Goal: Contribute content: Contribute content

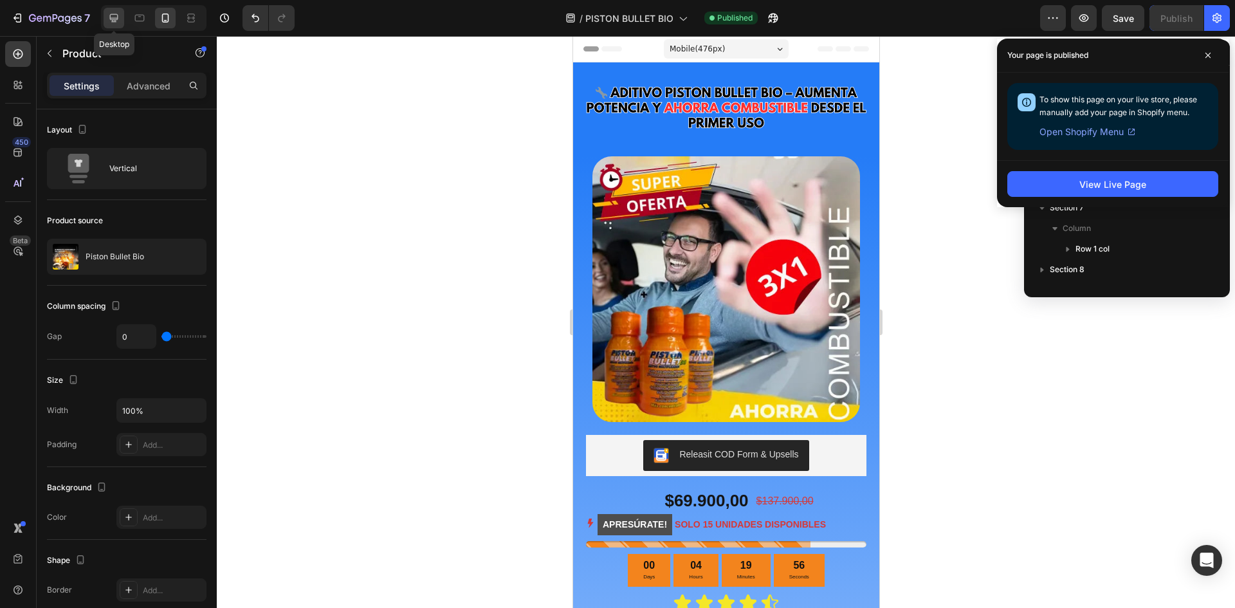
click at [115, 17] on icon at bounding box center [113, 18] width 13 height 13
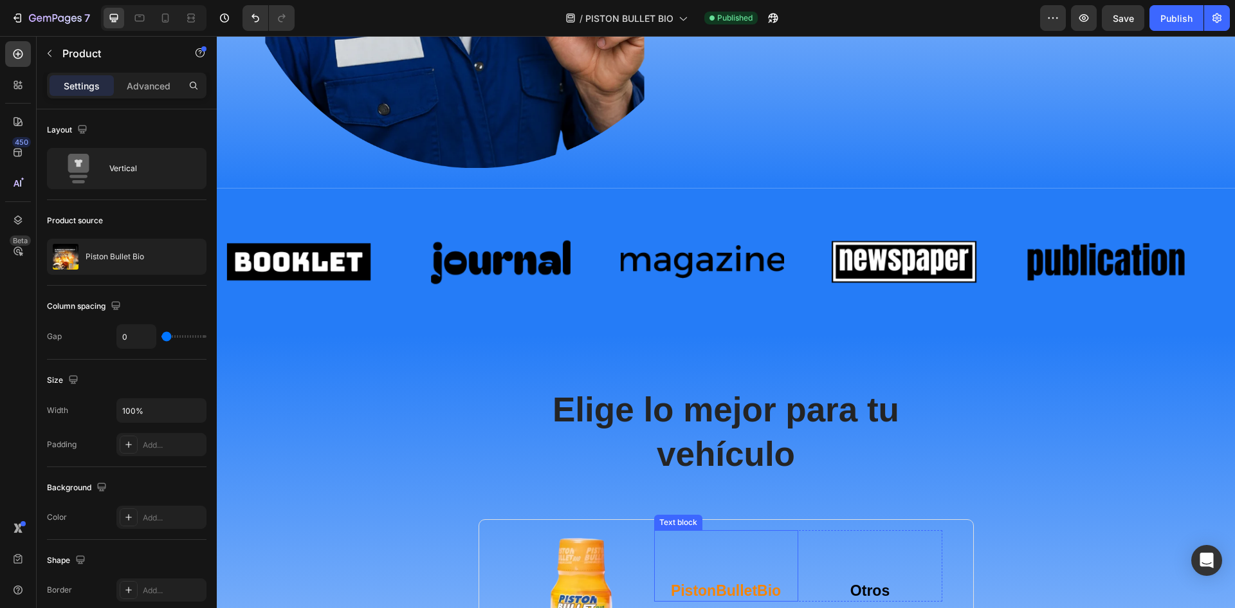
scroll to position [3153, 0]
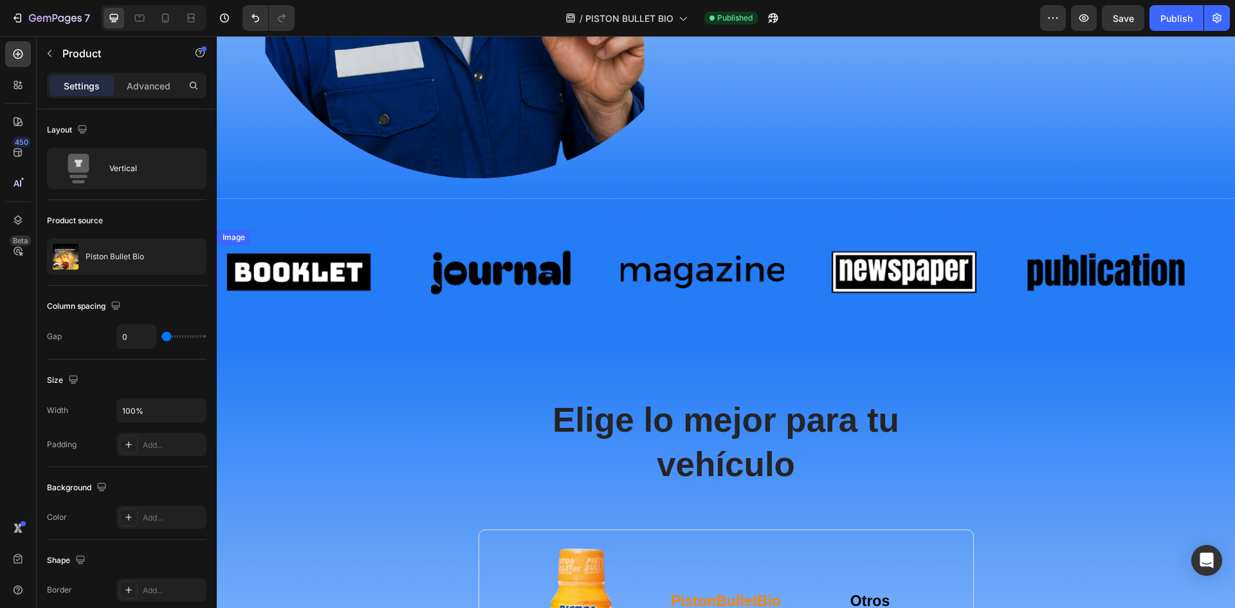
click at [302, 266] on img at bounding box center [298, 271] width 163 height 69
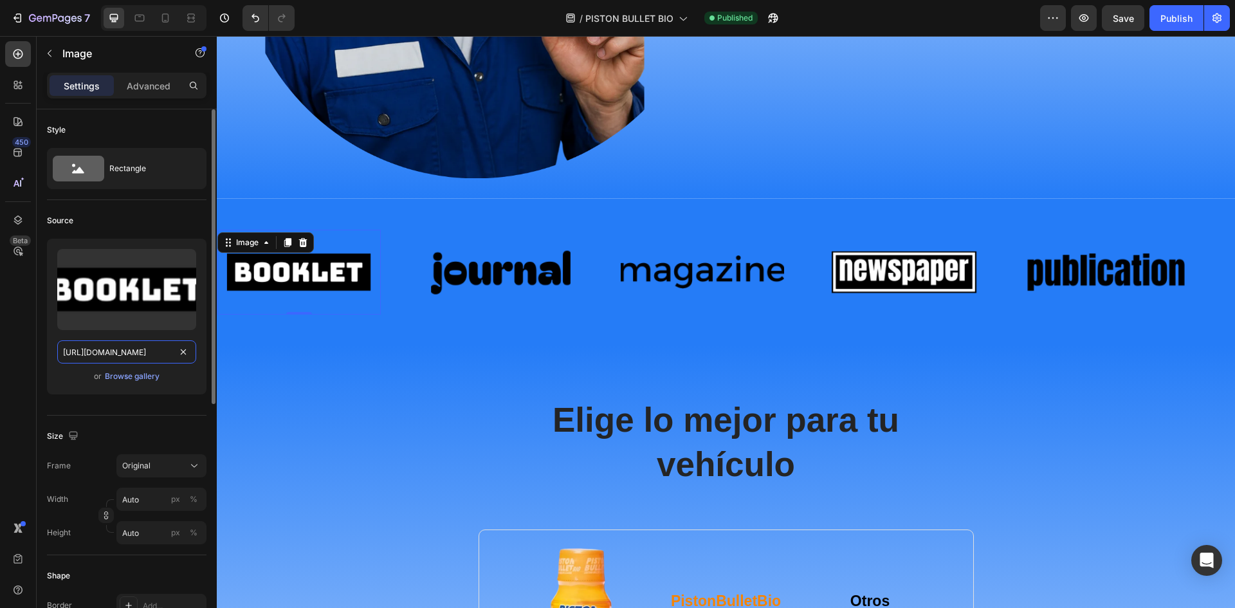
click at [124, 352] on input "[URL][DOMAIN_NAME]" at bounding box center [126, 351] width 139 height 23
paste input "940/3999/8781/files/12_3a2fee48-bb9a-47fb-8b29-457aeda00430.webp?v=1756362625"
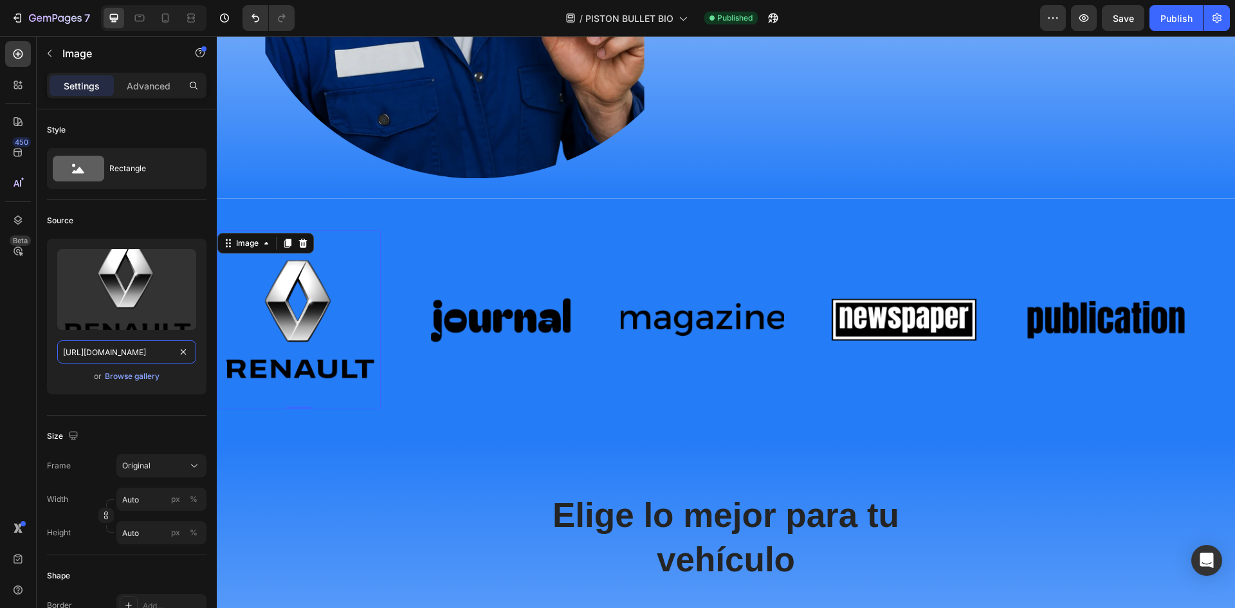
type input "[URL][DOMAIN_NAME]"
click at [501, 320] on img at bounding box center [501, 319] width 163 height 69
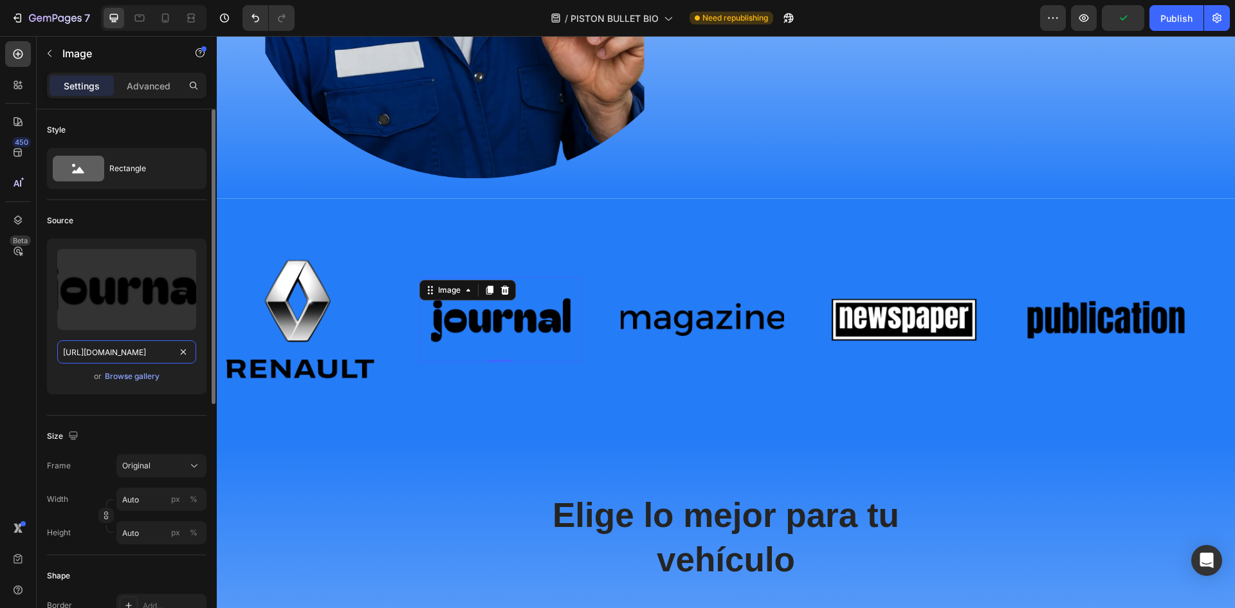
click at [129, 354] on input "[URL][DOMAIN_NAME]" at bounding box center [126, 351] width 139 height 23
paste input "940/3999/8781/files/13.webp?v=1756362625"
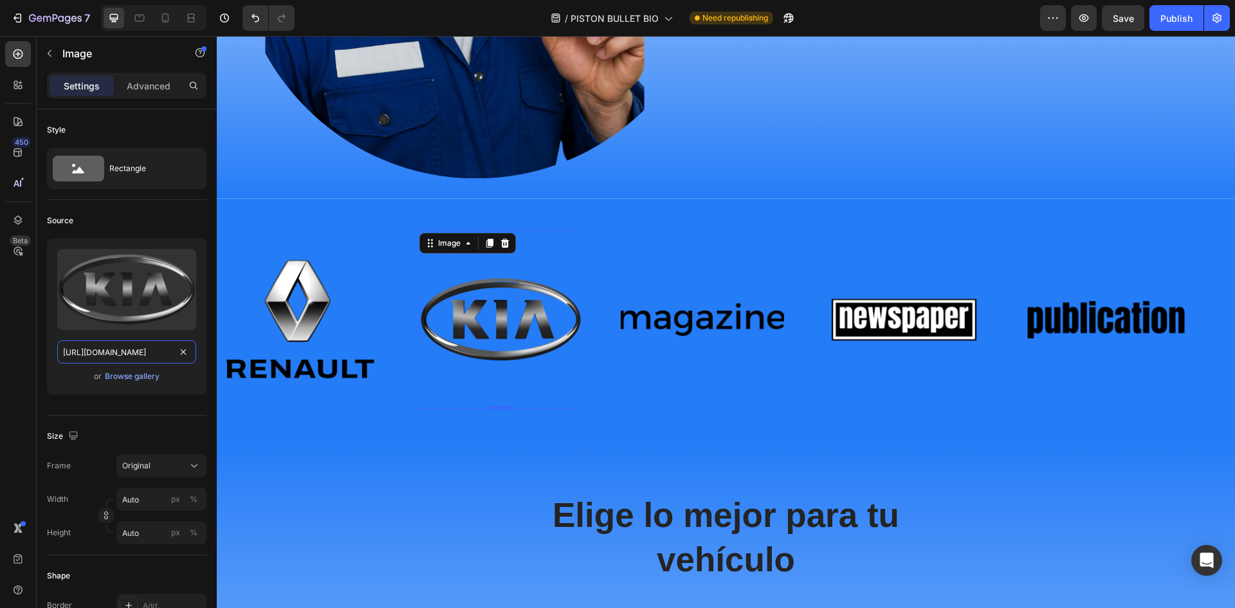
type input "[URL][DOMAIN_NAME]"
click at [714, 318] on img at bounding box center [702, 319] width 163 height 69
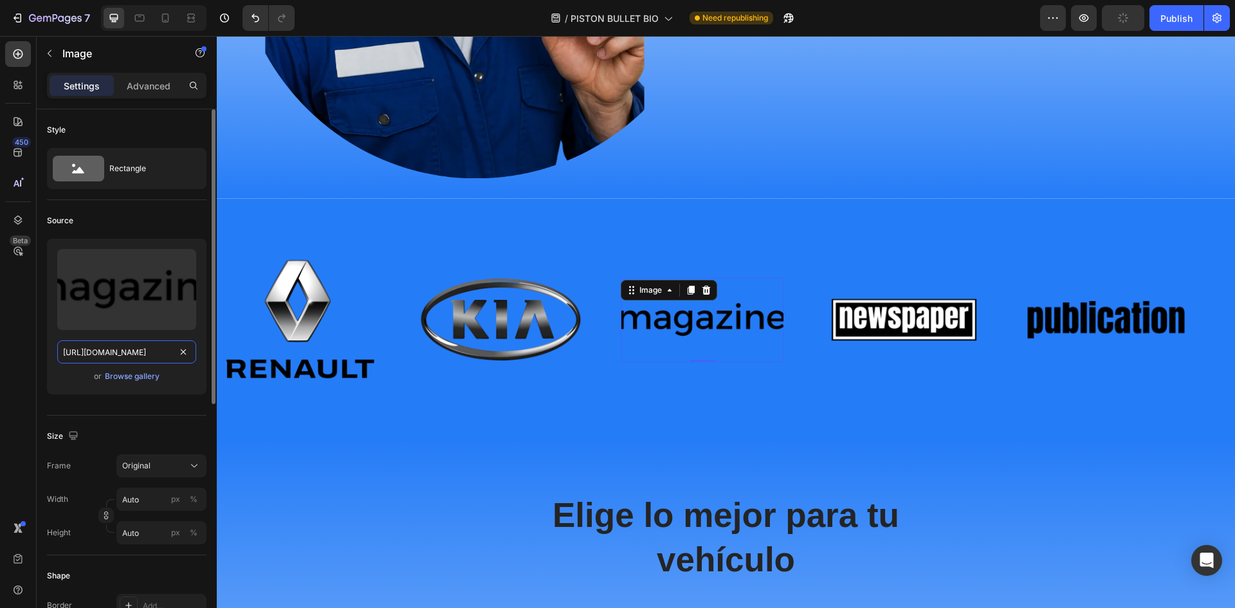
click at [120, 360] on input "[URL][DOMAIN_NAME]" at bounding box center [126, 351] width 139 height 23
paste input "940/3999/8781/files/11_0675a243-64ba-407b-921b-9213e5b19a8a.webp?v=1756362625"
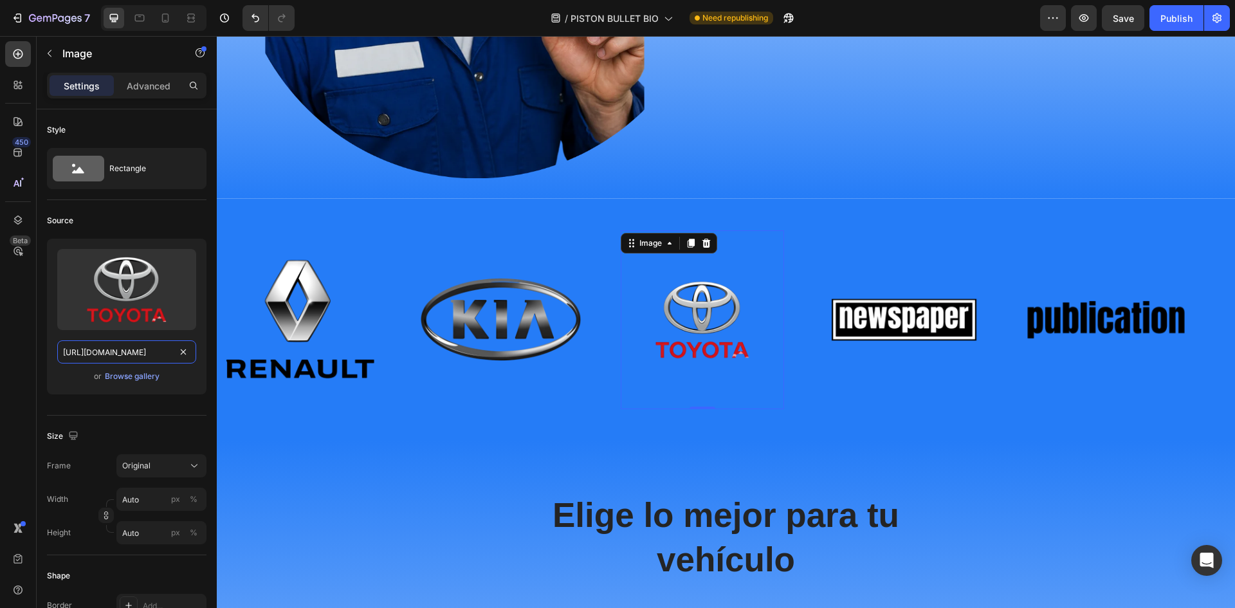
type input "[URL][DOMAIN_NAME]"
click at [903, 317] on img at bounding box center [904, 319] width 163 height 69
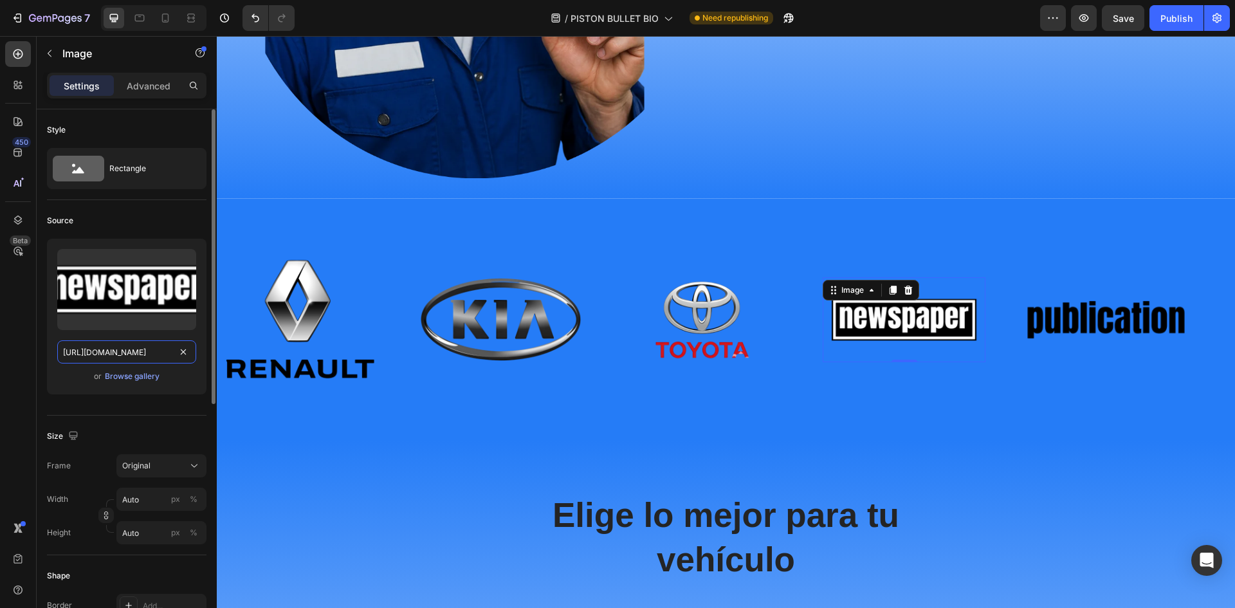
click at [138, 349] on input "[URL][DOMAIN_NAME]" at bounding box center [126, 351] width 139 height 23
paste input "940/3999/8781/files/14.webp?v=1756362625"
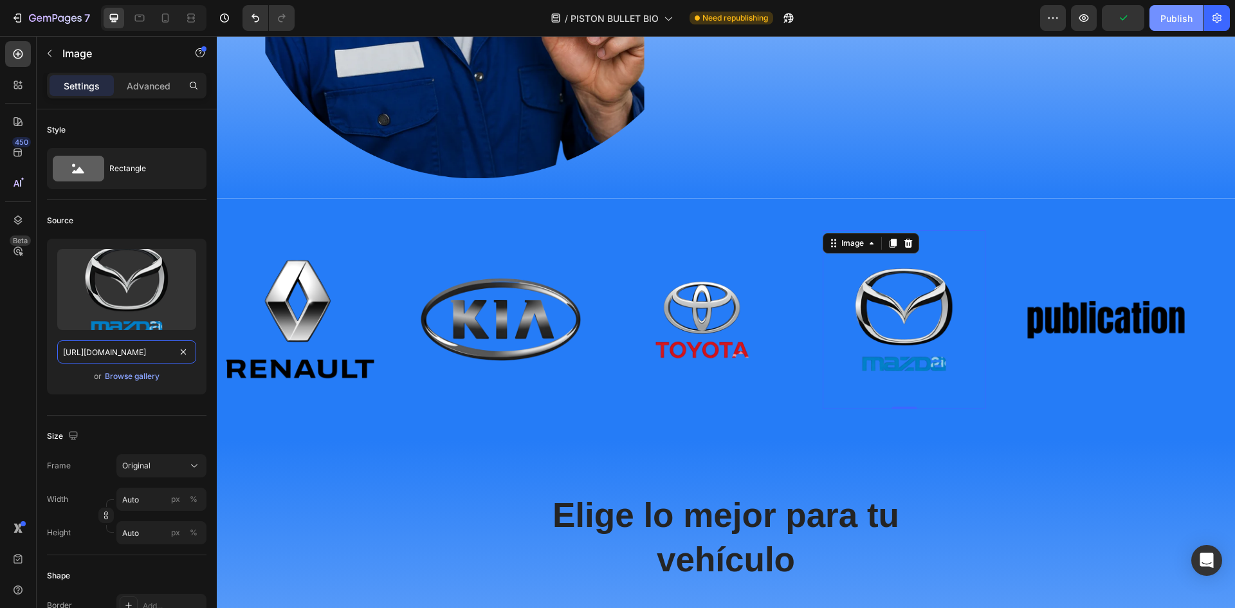
type input "[URL][DOMAIN_NAME]"
click at [1153, 11] on button "Publish" at bounding box center [1177, 18] width 54 height 26
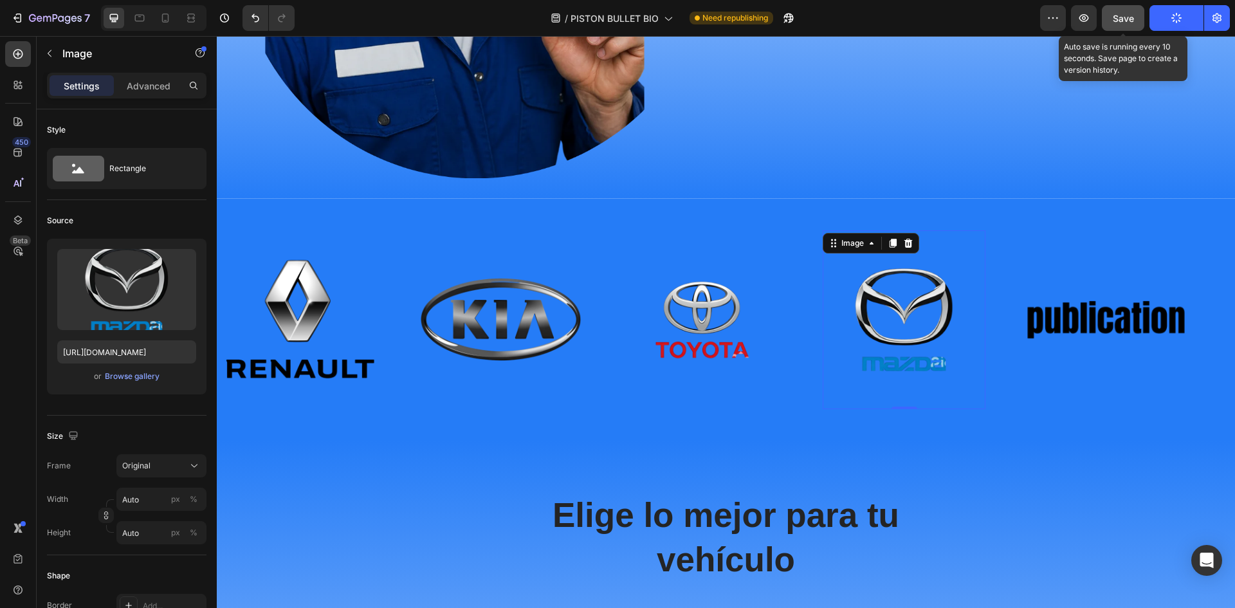
click at [1126, 18] on span "Save" at bounding box center [1123, 18] width 21 height 11
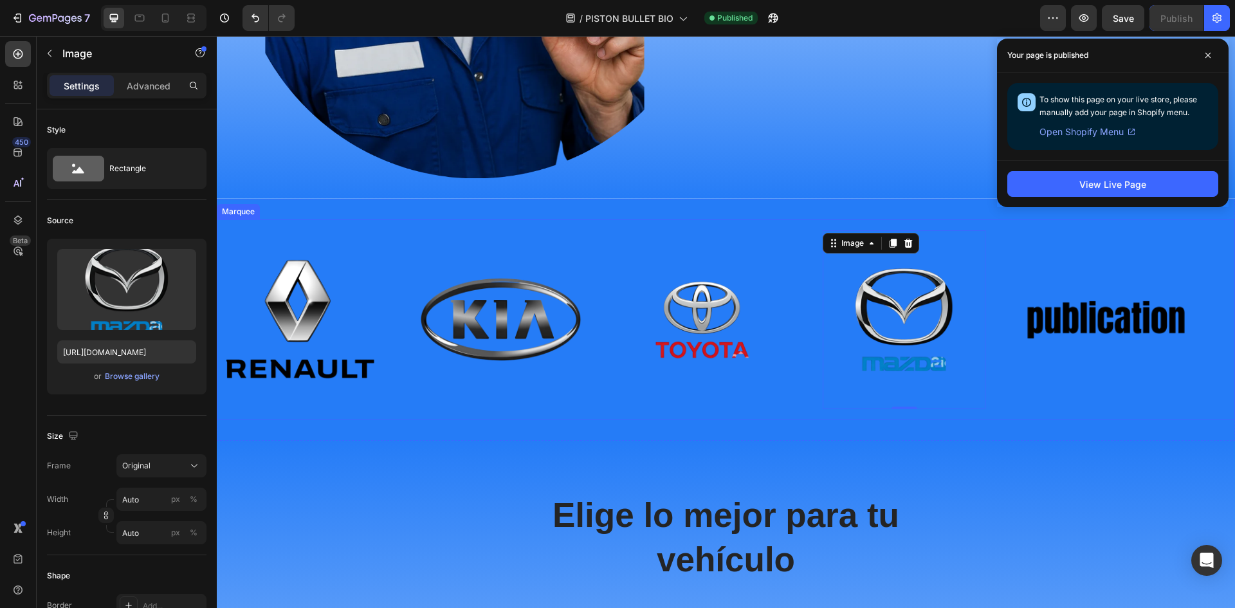
click at [1065, 247] on div "Image Image Image Image 0 Image" at bounding box center [721, 319] width 1009 height 179
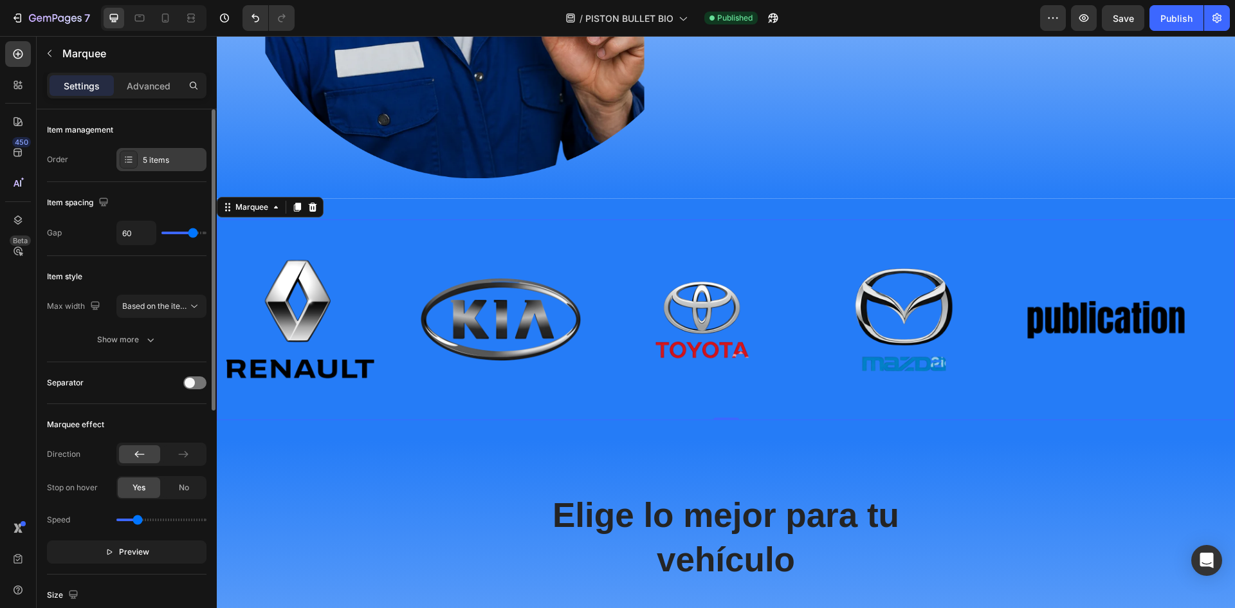
click at [135, 158] on div at bounding box center [129, 160] width 18 height 18
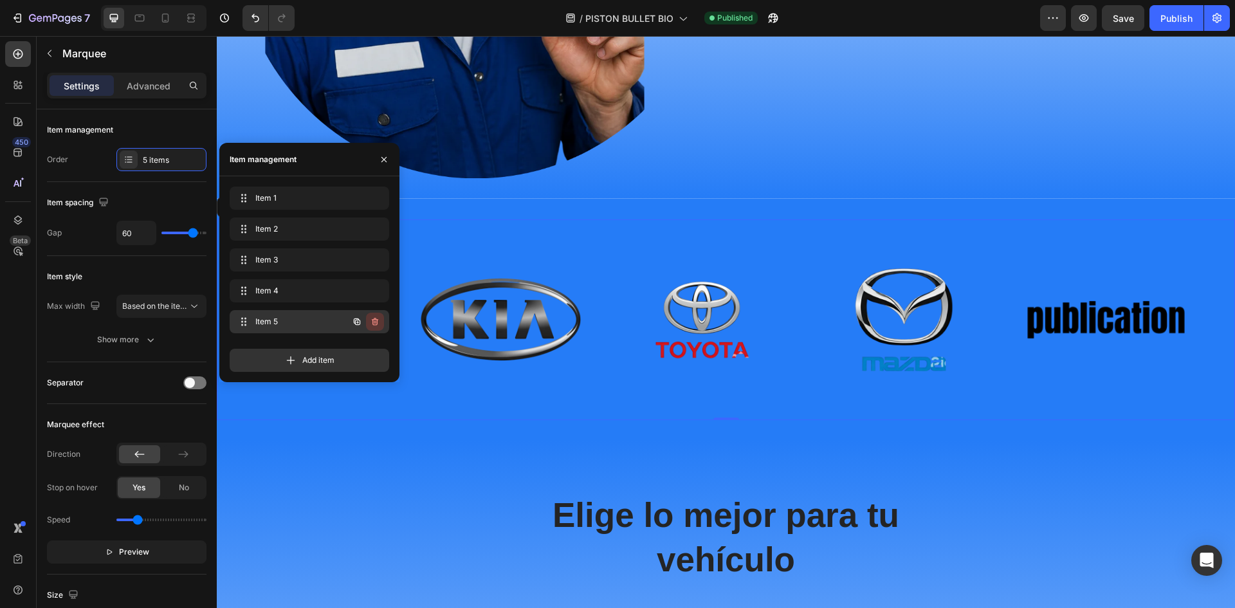
click at [375, 320] on icon "button" at bounding box center [375, 322] width 6 height 8
click at [359, 323] on div "Delete" at bounding box center [367, 322] width 24 height 12
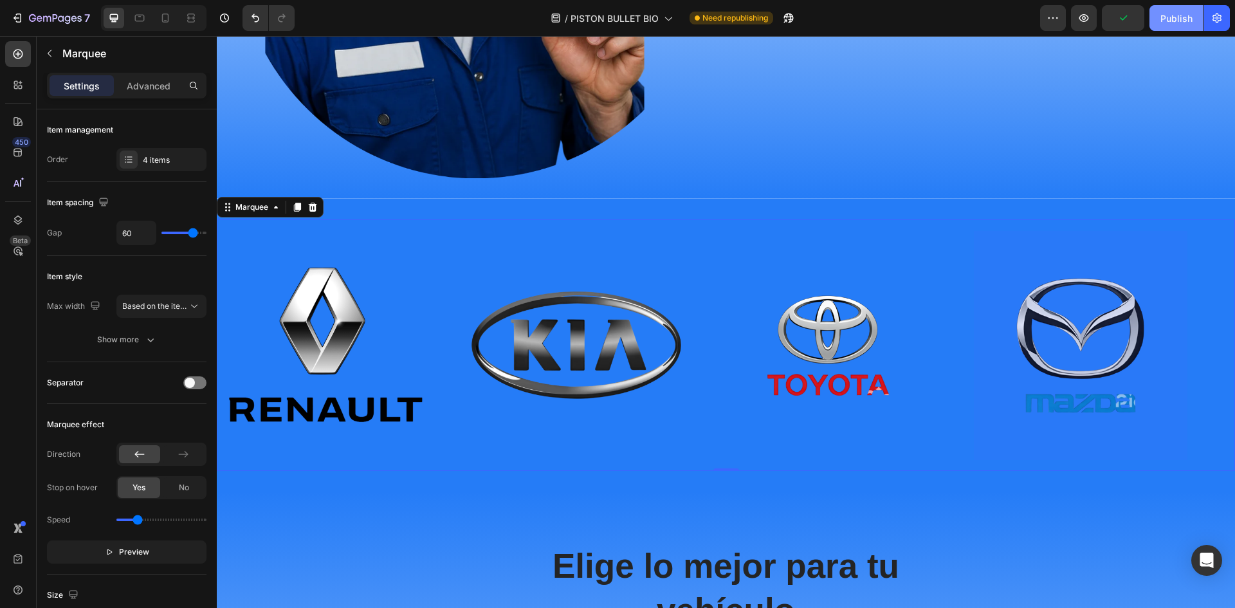
click at [1167, 14] on div "Publish" at bounding box center [1177, 19] width 32 height 14
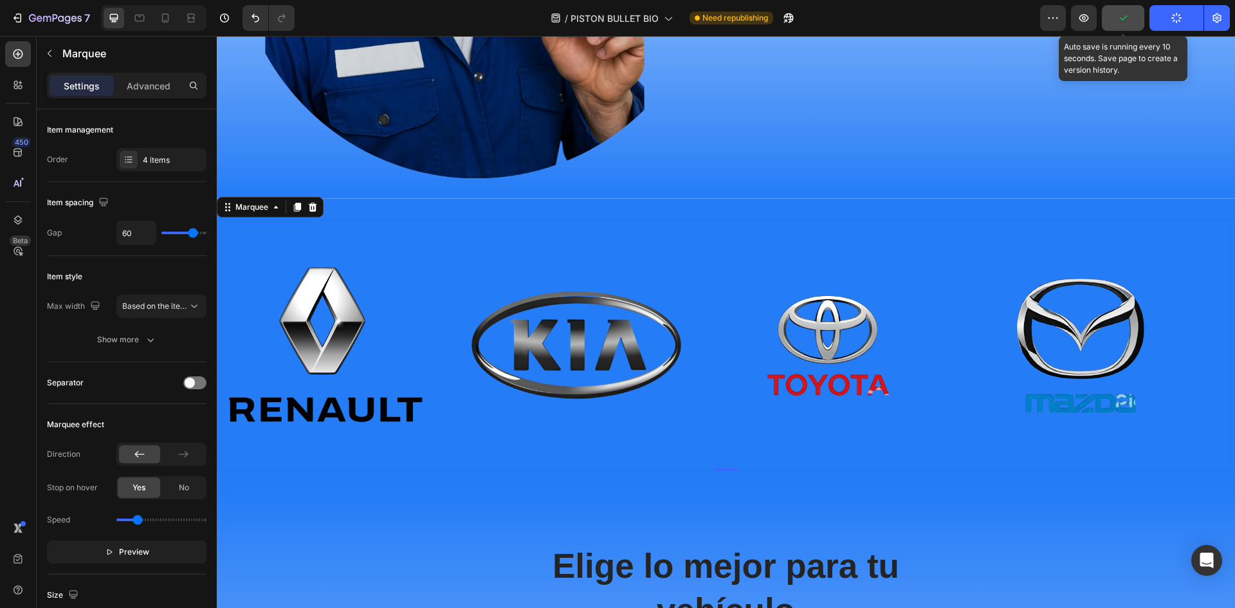
click at [1127, 19] on icon "button" at bounding box center [1123, 18] width 13 height 13
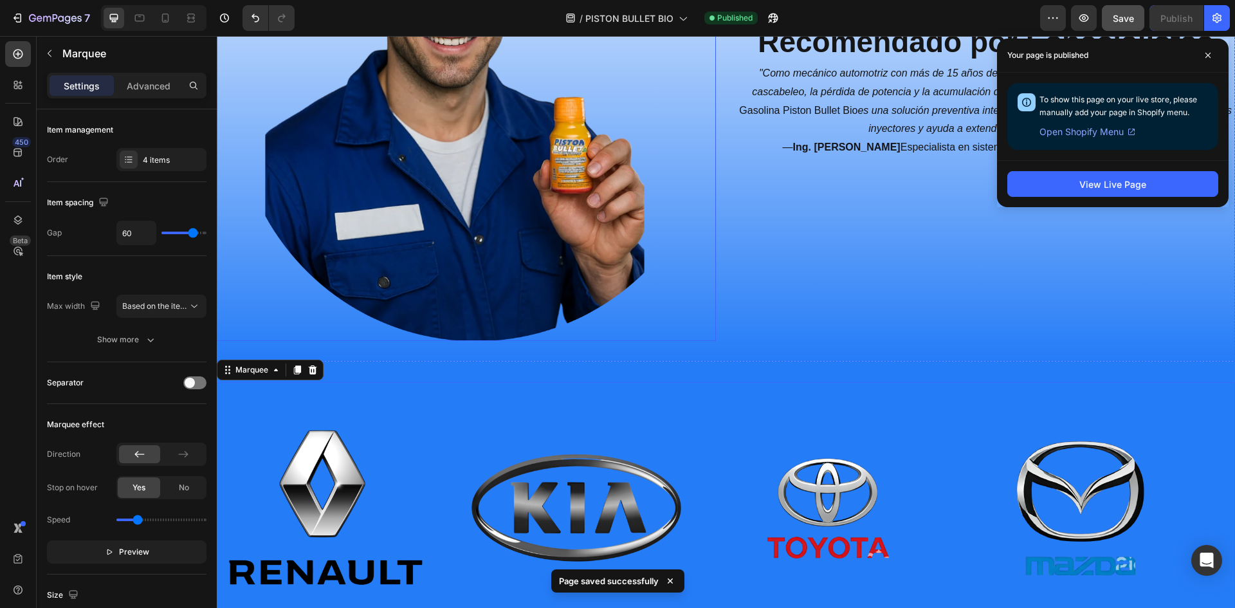
scroll to position [2960, 0]
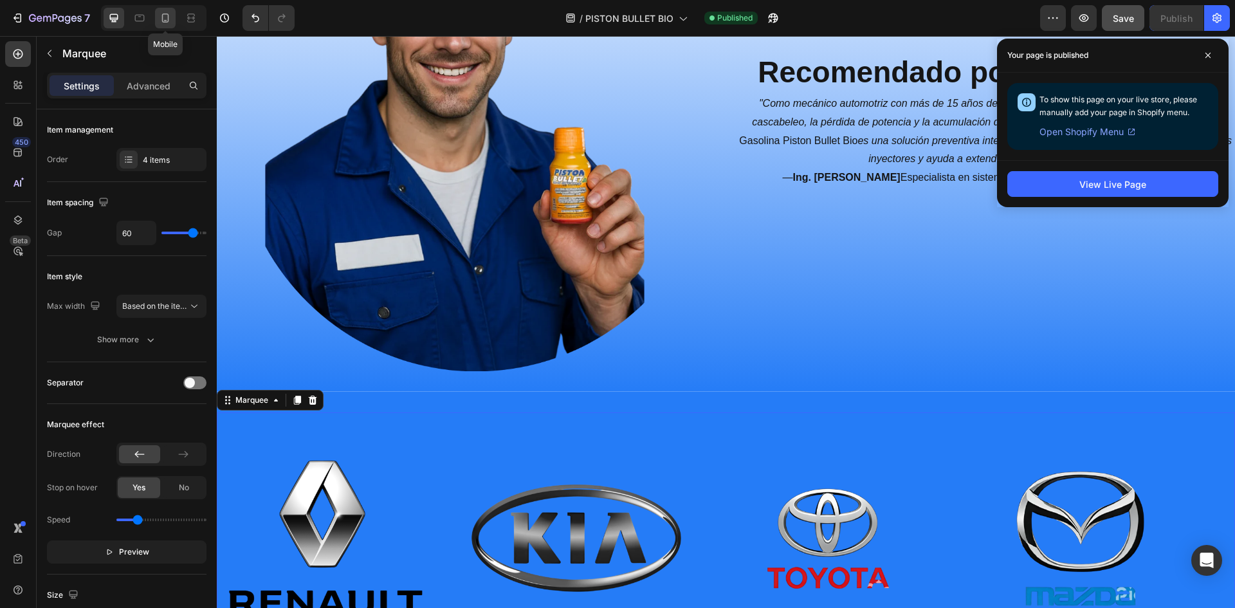
click at [172, 20] on div at bounding box center [165, 18] width 21 height 21
type input "3"
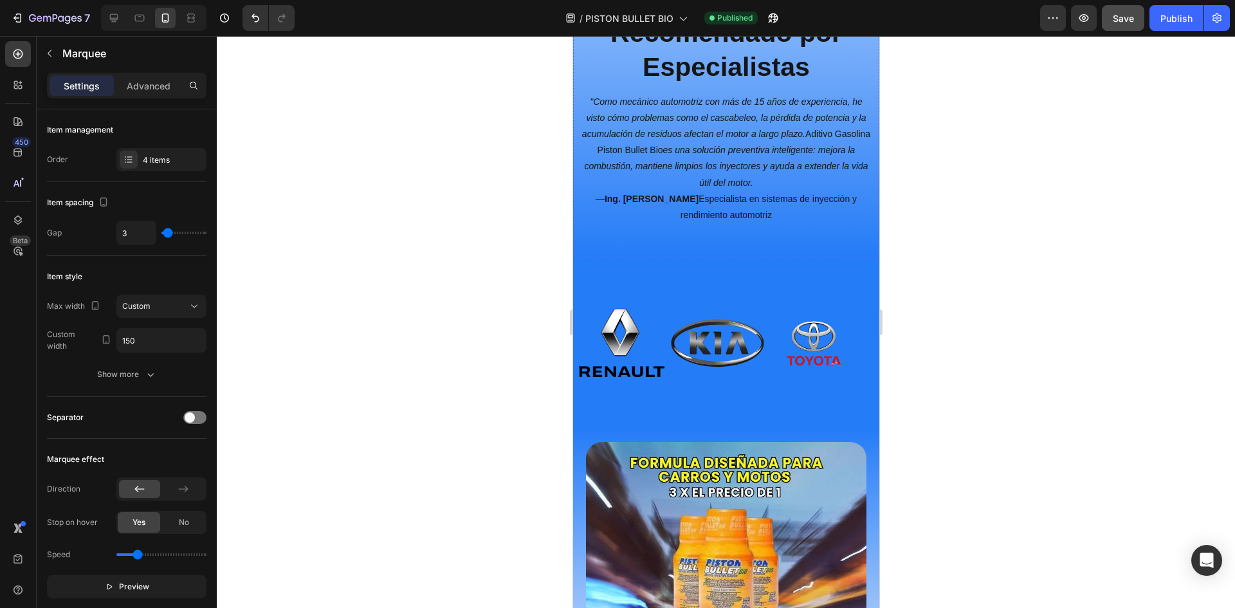
scroll to position [2999, 0]
click at [626, 343] on img at bounding box center [620, 342] width 95 height 95
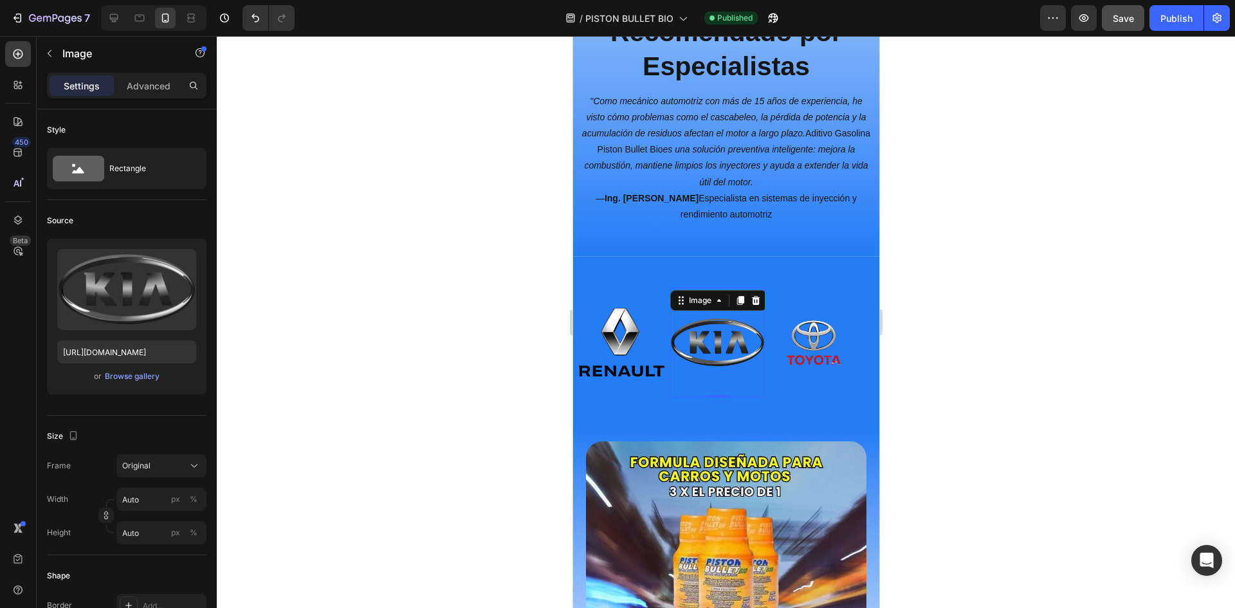
click at [725, 341] on img at bounding box center [717, 342] width 95 height 95
click at [821, 335] on img at bounding box center [813, 342] width 95 height 95
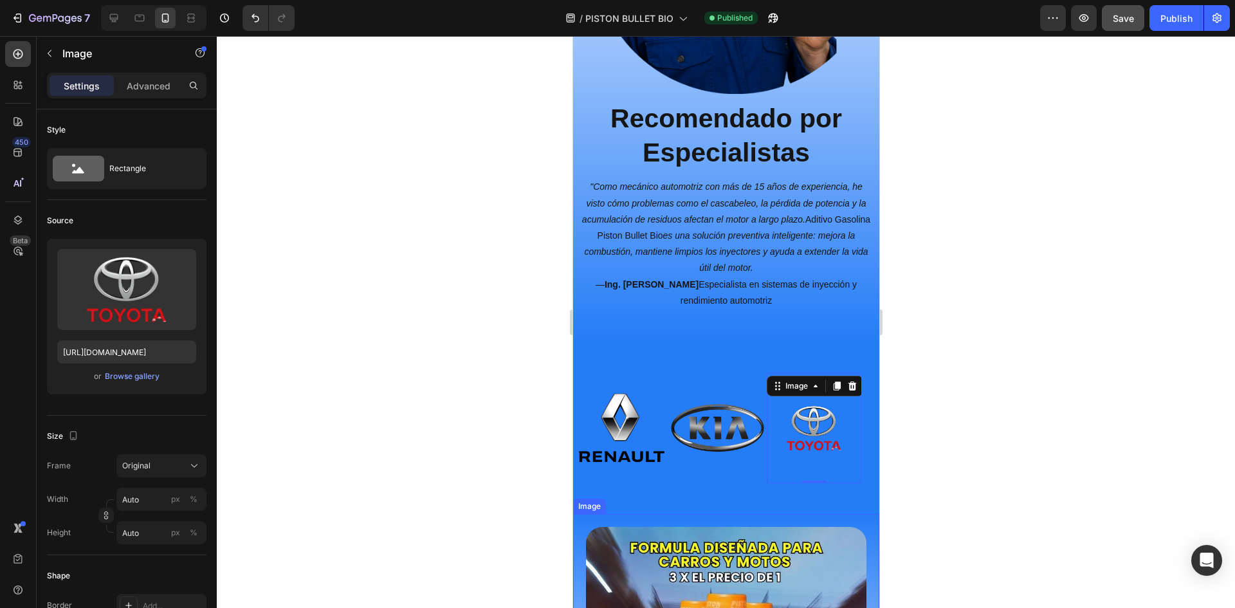
scroll to position [2613, 0]
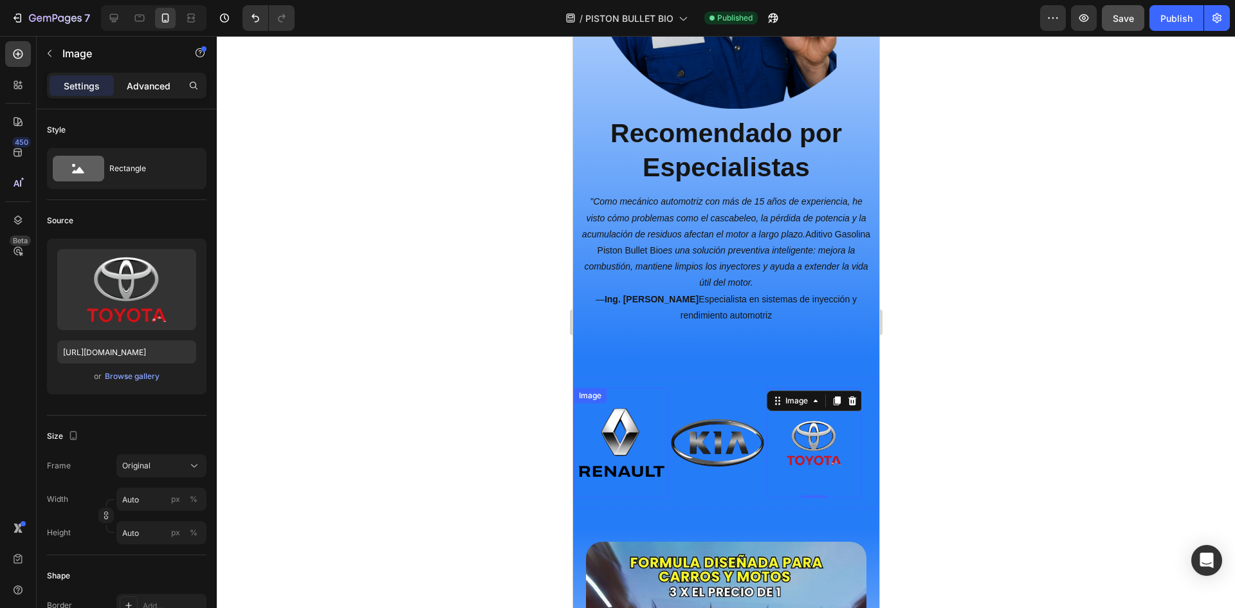
click at [152, 87] on p "Advanced" at bounding box center [149, 86] width 44 height 14
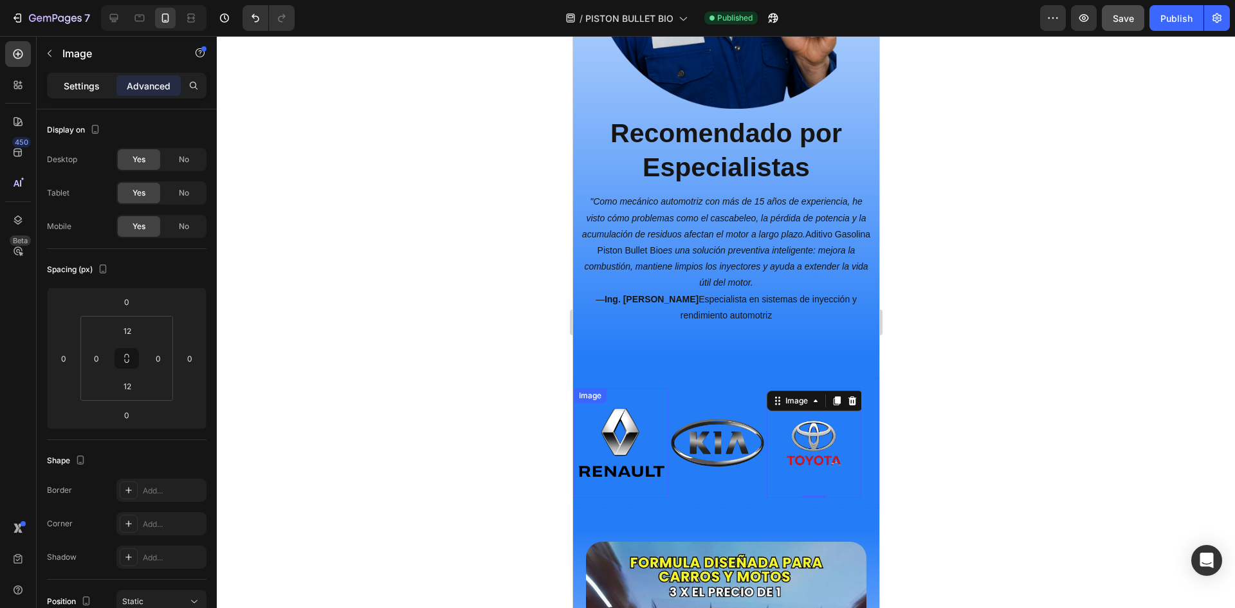
click at [97, 81] on p "Settings" at bounding box center [82, 86] width 36 height 14
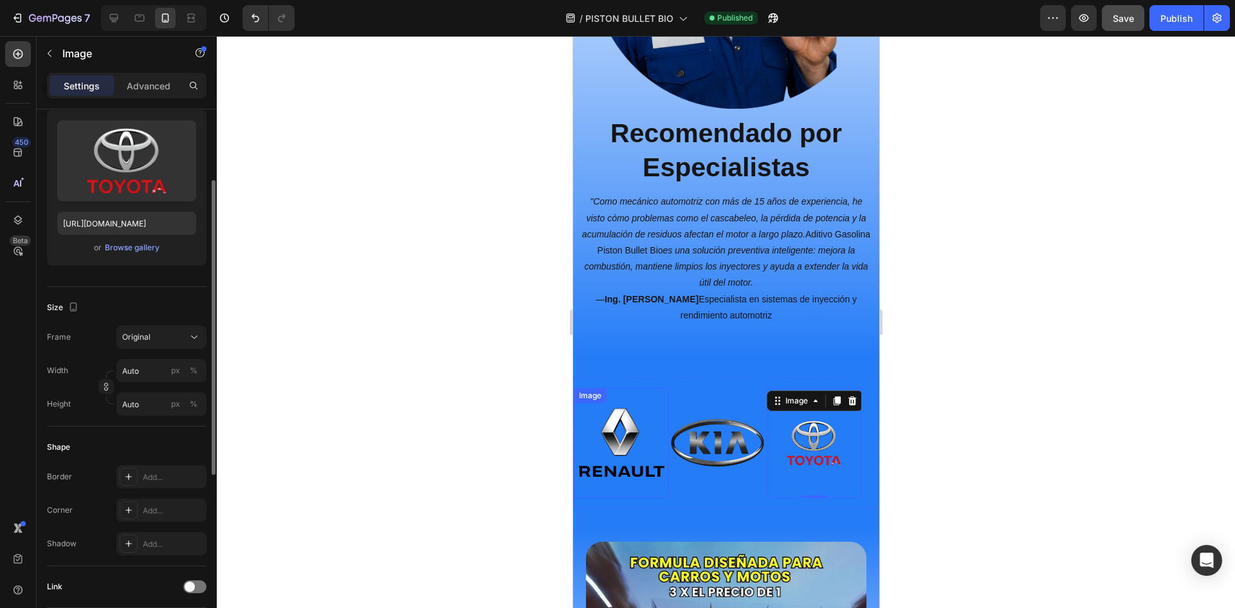
scroll to position [0, 0]
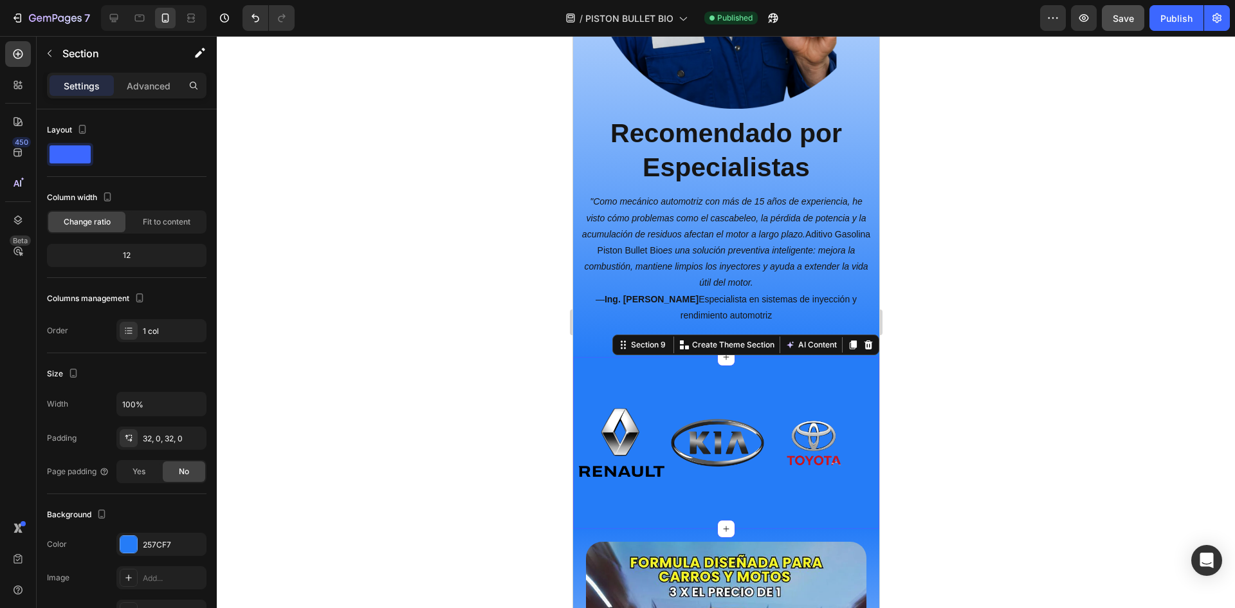
click at [706, 357] on div "Image Image Image Image Image Image Image Image Marquee Section 9 You can creat…" at bounding box center [726, 443] width 306 height 172
click at [762, 378] on div "Image Image Image Image Image Image Image Image Marquee" at bounding box center [726, 443] width 306 height 131
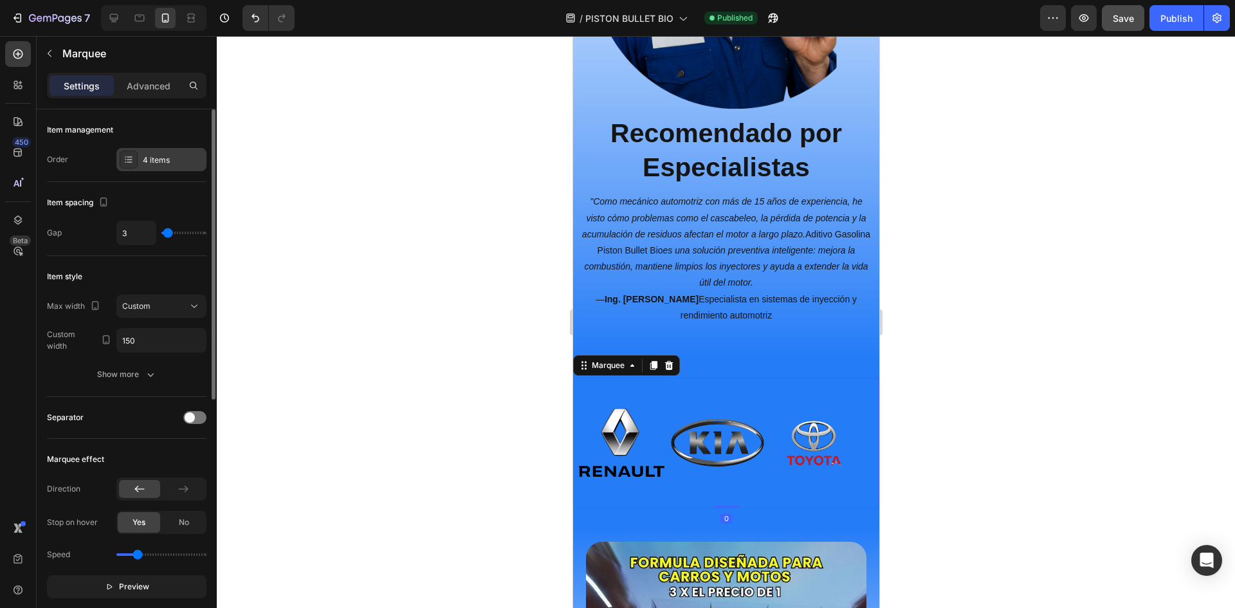
click at [136, 155] on div at bounding box center [129, 160] width 18 height 18
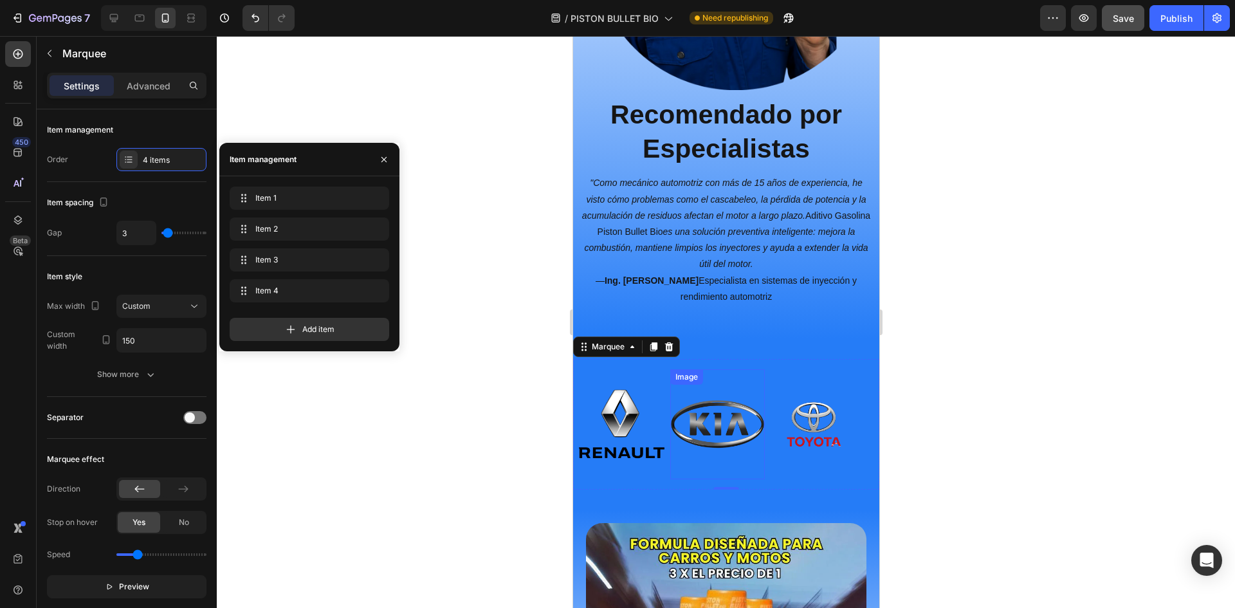
scroll to position [2677, 0]
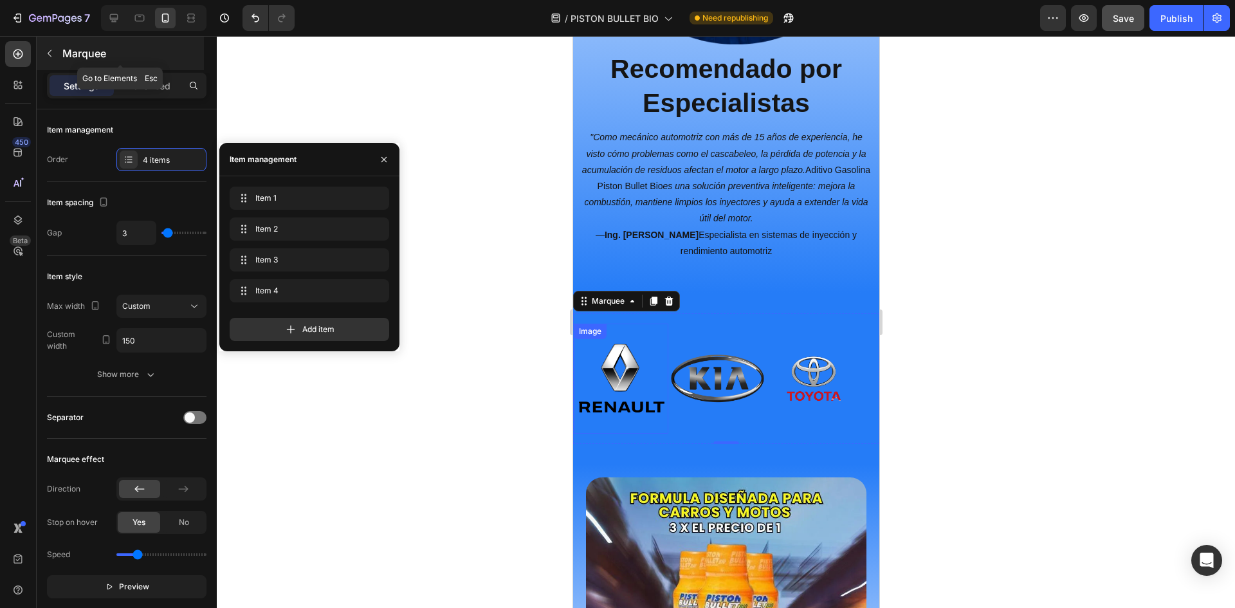
click at [63, 57] on p "Marquee" at bounding box center [131, 53] width 139 height 15
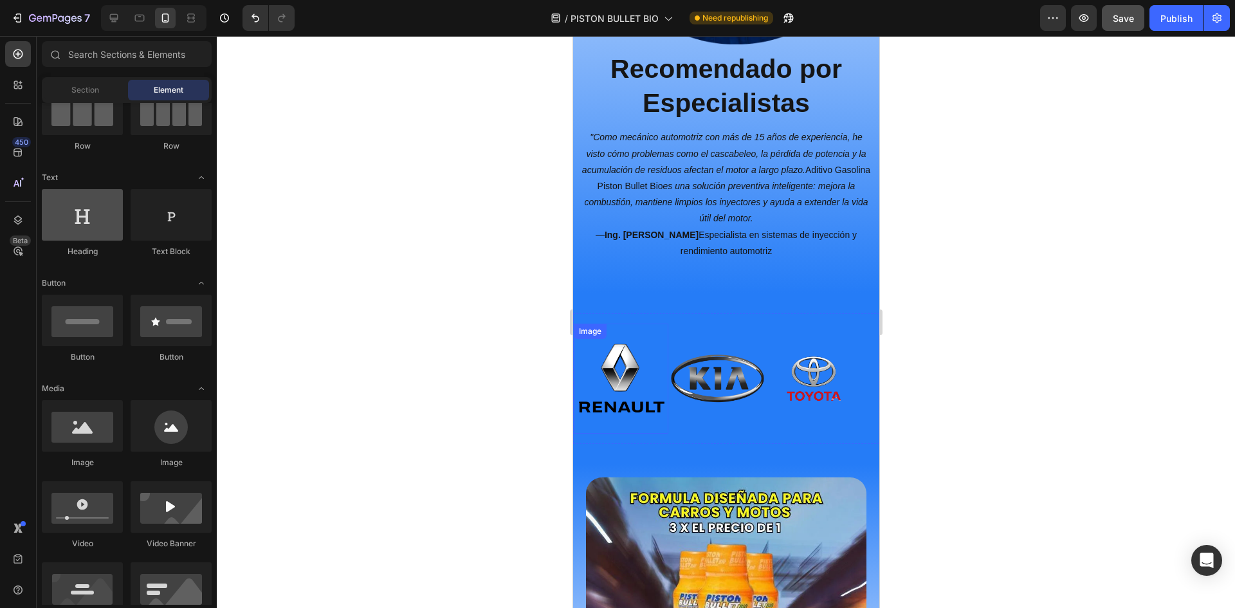
scroll to position [0, 0]
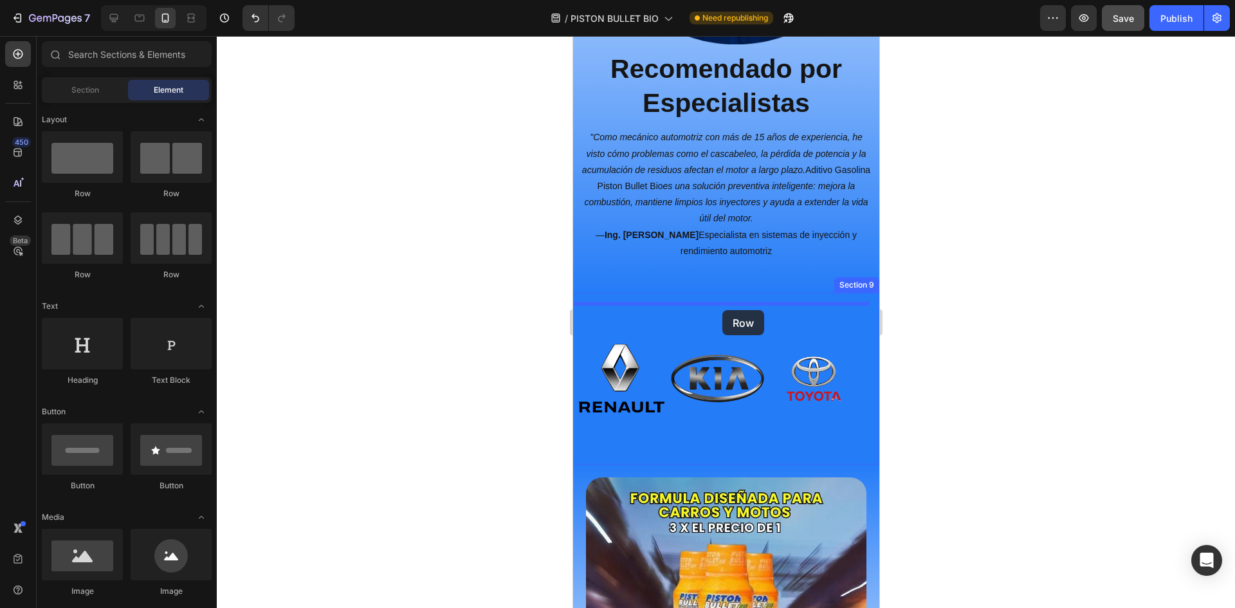
drag, startPoint x: 669, startPoint y: 208, endPoint x: 722, endPoint y: 311, distance: 116.0
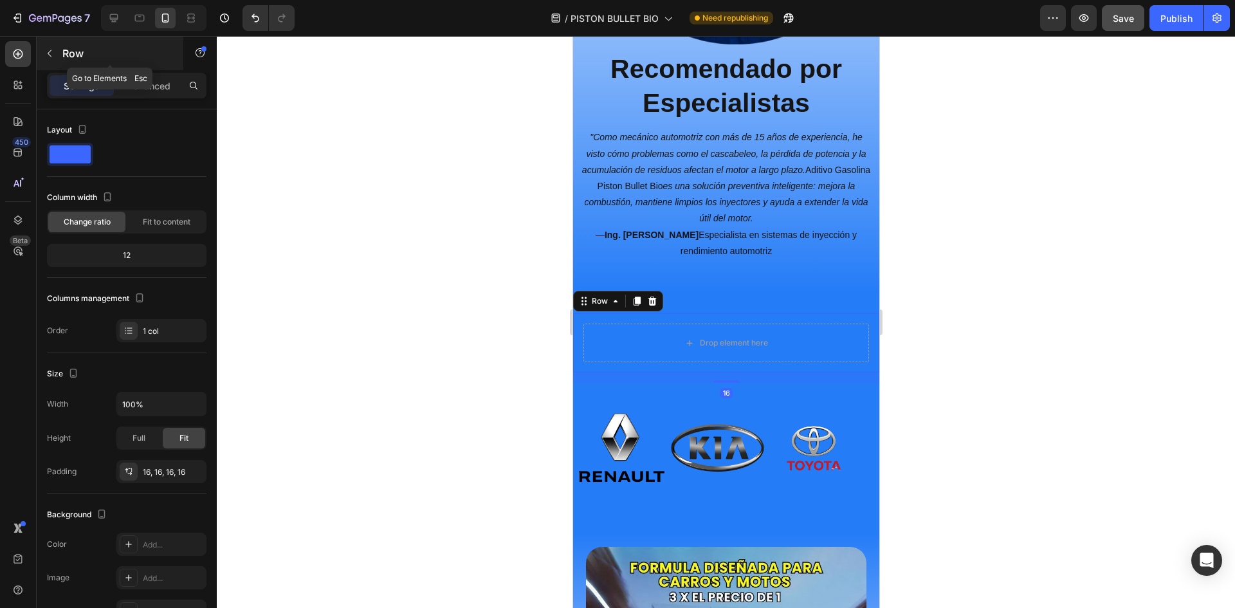
click at [57, 50] on button "button" at bounding box center [49, 53] width 21 height 21
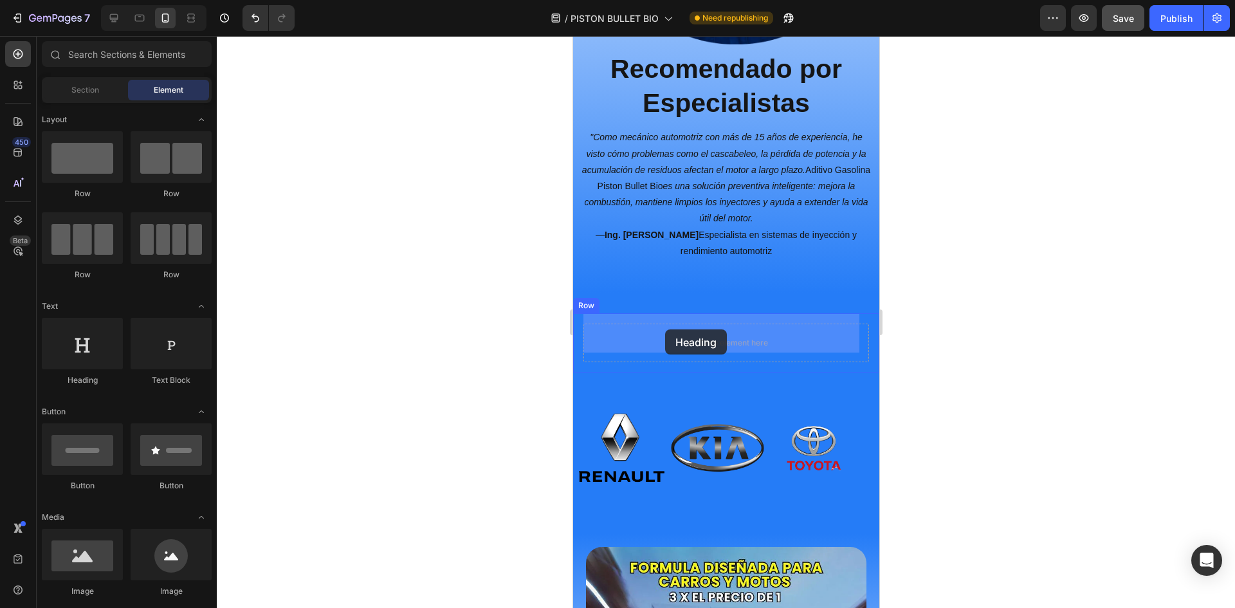
drag, startPoint x: 663, startPoint y: 394, endPoint x: 665, endPoint y: 329, distance: 64.4
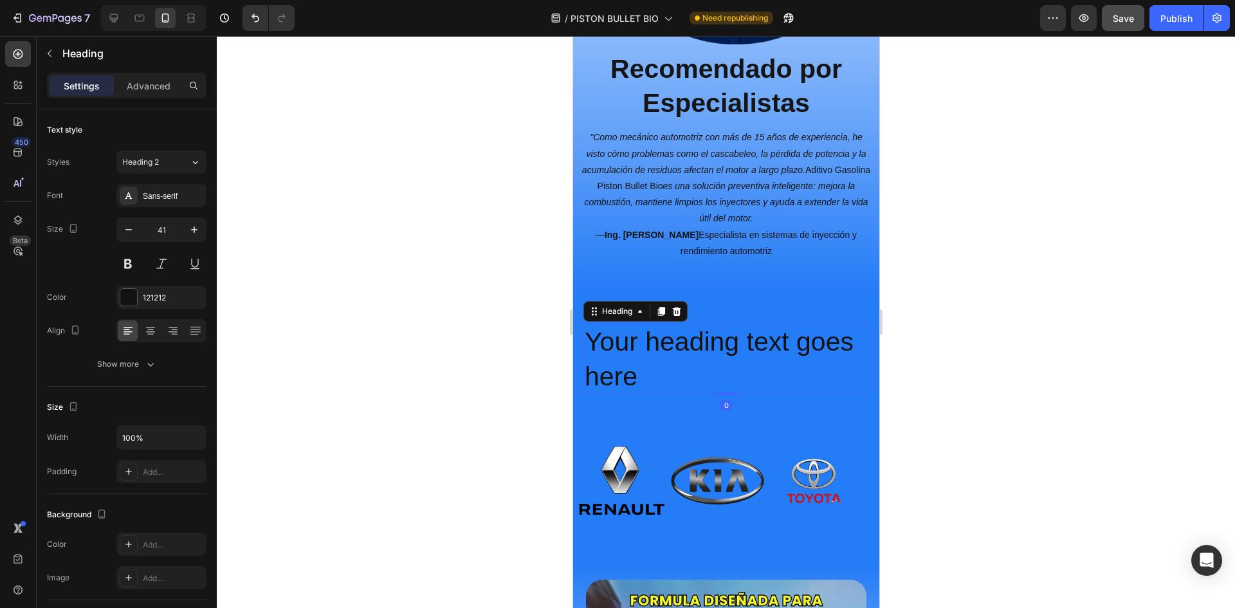
click at [627, 347] on h2 "Your heading text goes here" at bounding box center [726, 359] width 286 height 71
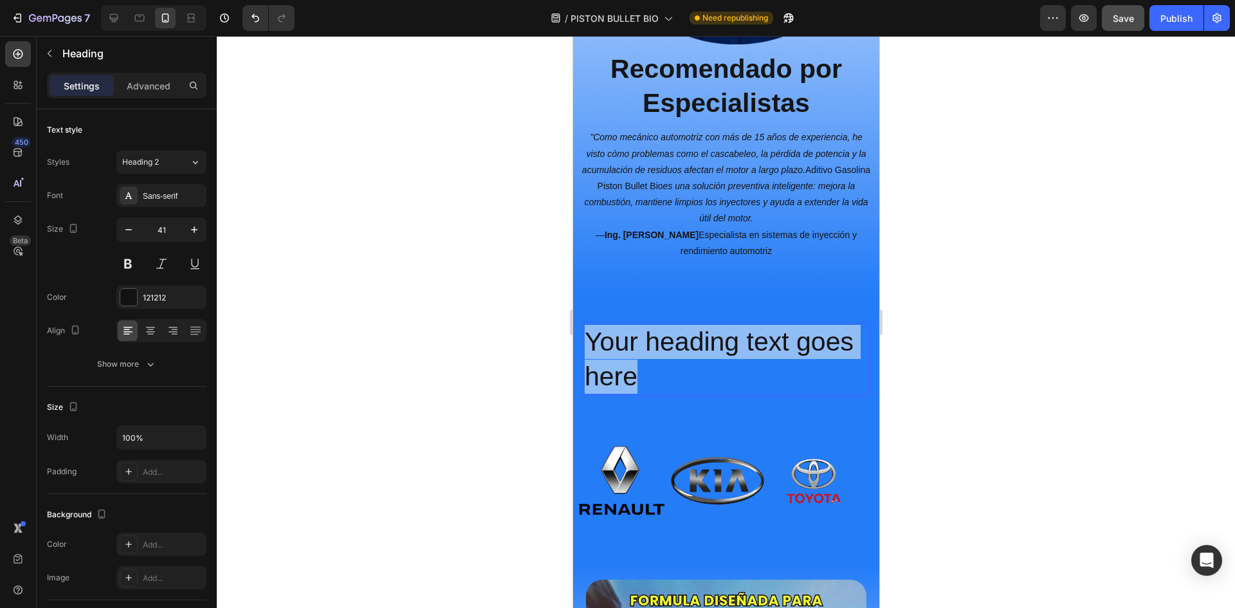
drag, startPoint x: 636, startPoint y: 358, endPoint x: 1140, endPoint y: 369, distance: 503.9
click at [583, 330] on h2 "Your heading text goes here" at bounding box center [726, 359] width 286 height 71
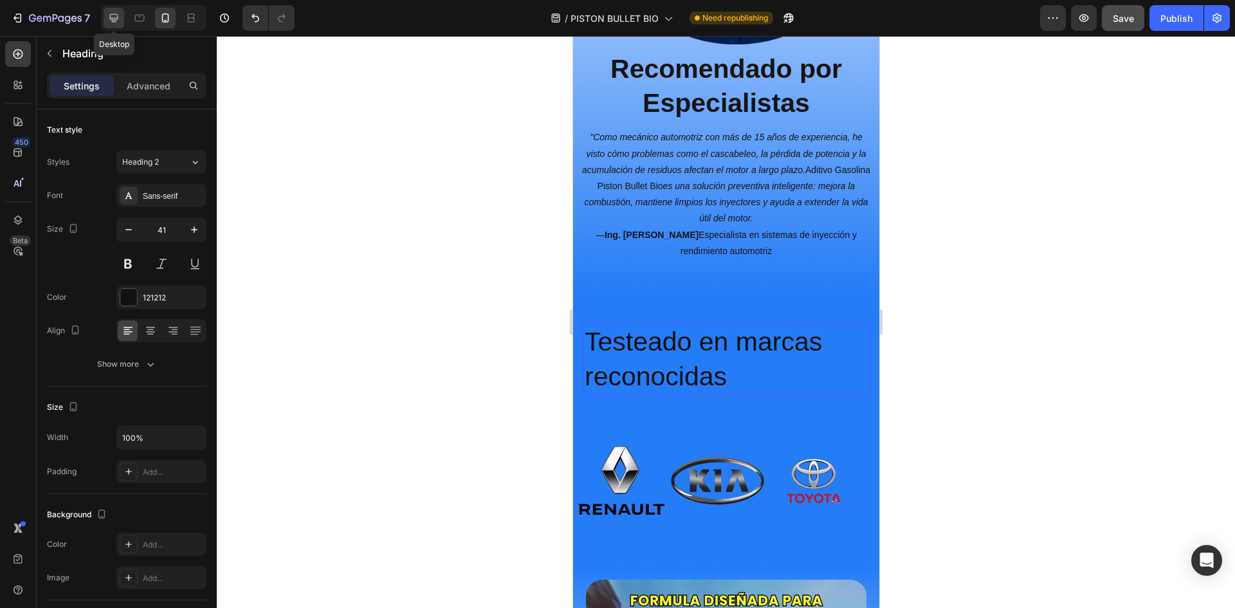
click at [116, 19] on icon at bounding box center [114, 18] width 8 height 8
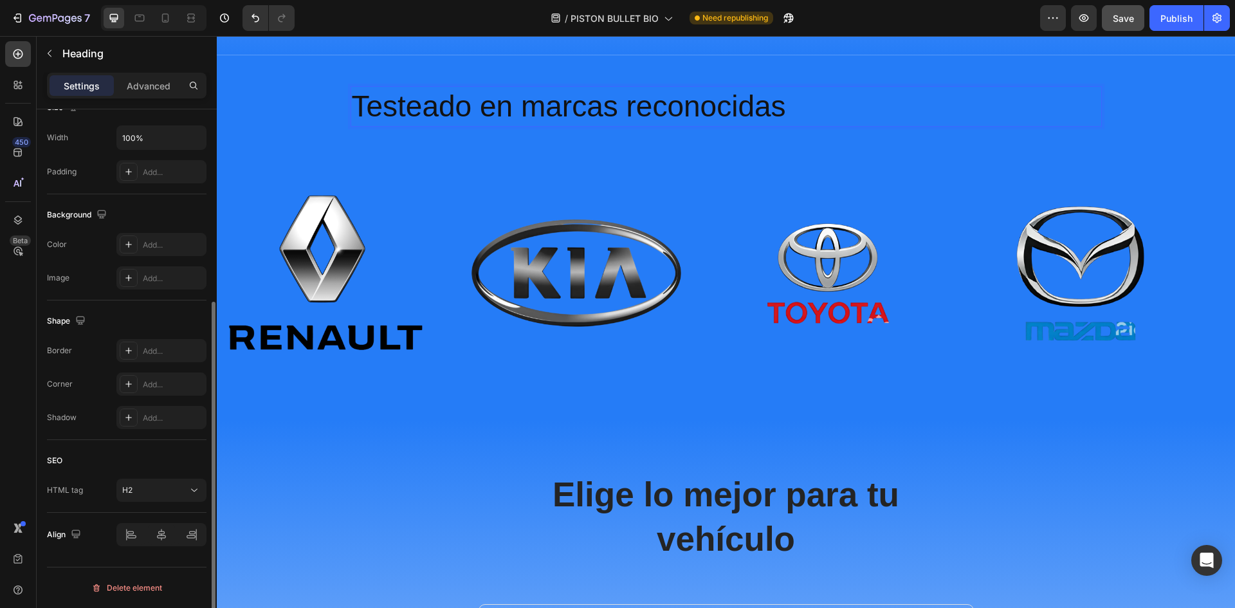
scroll to position [42, 0]
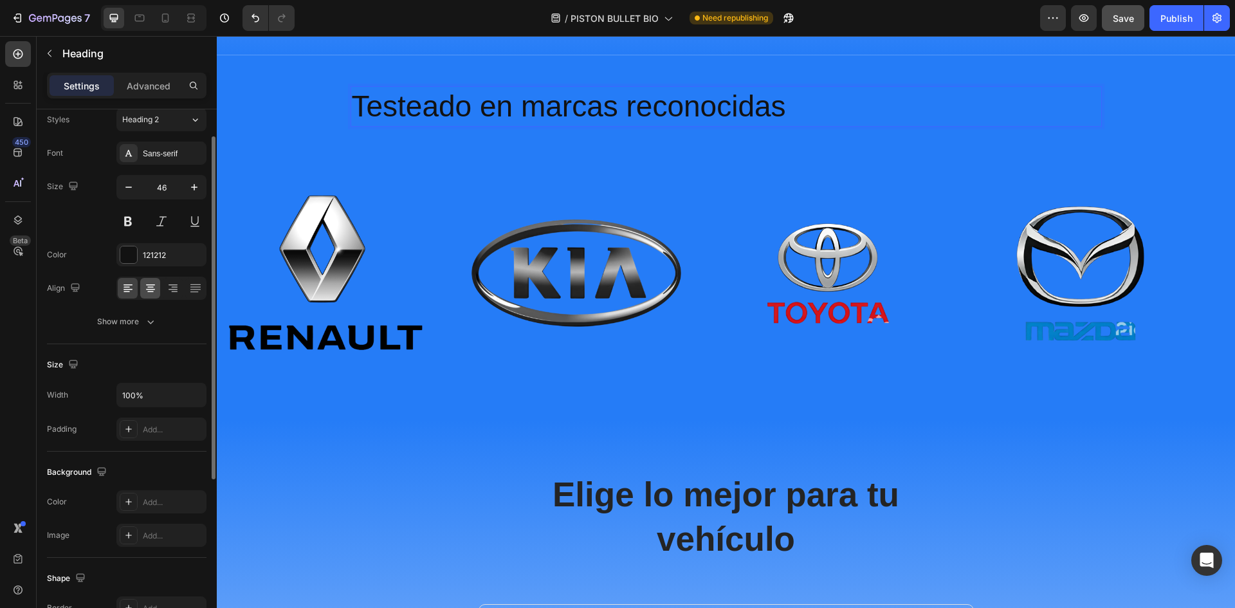
click at [160, 294] on div at bounding box center [161, 288] width 90 height 23
click at [154, 294] on icon at bounding box center [150, 288] width 13 height 13
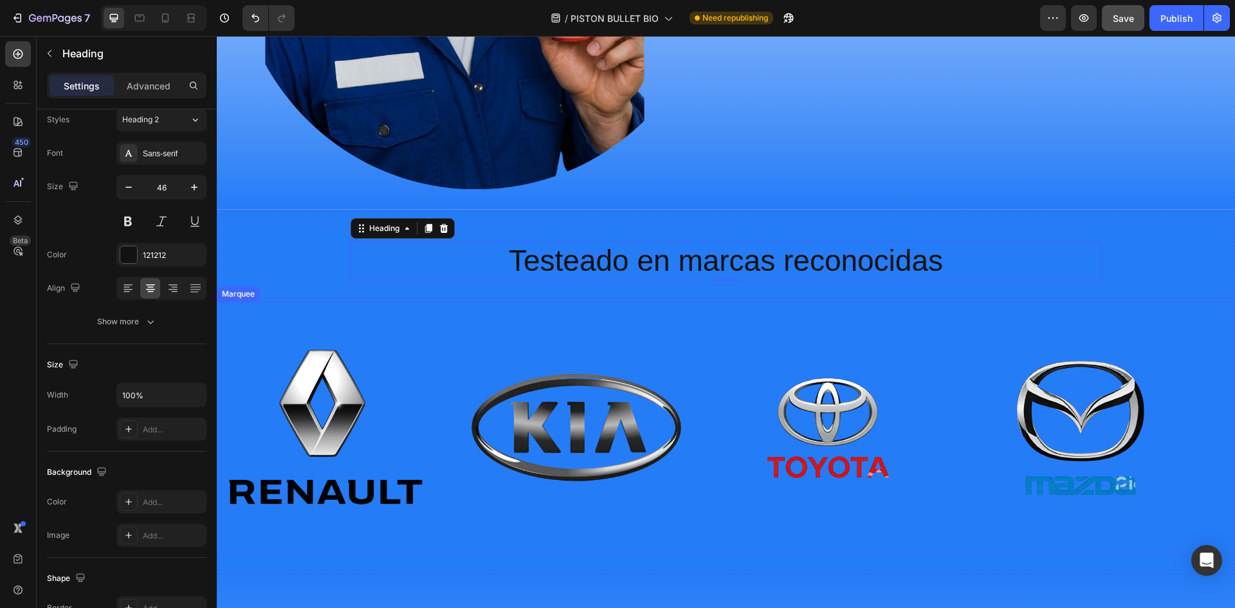
scroll to position [3103, 0]
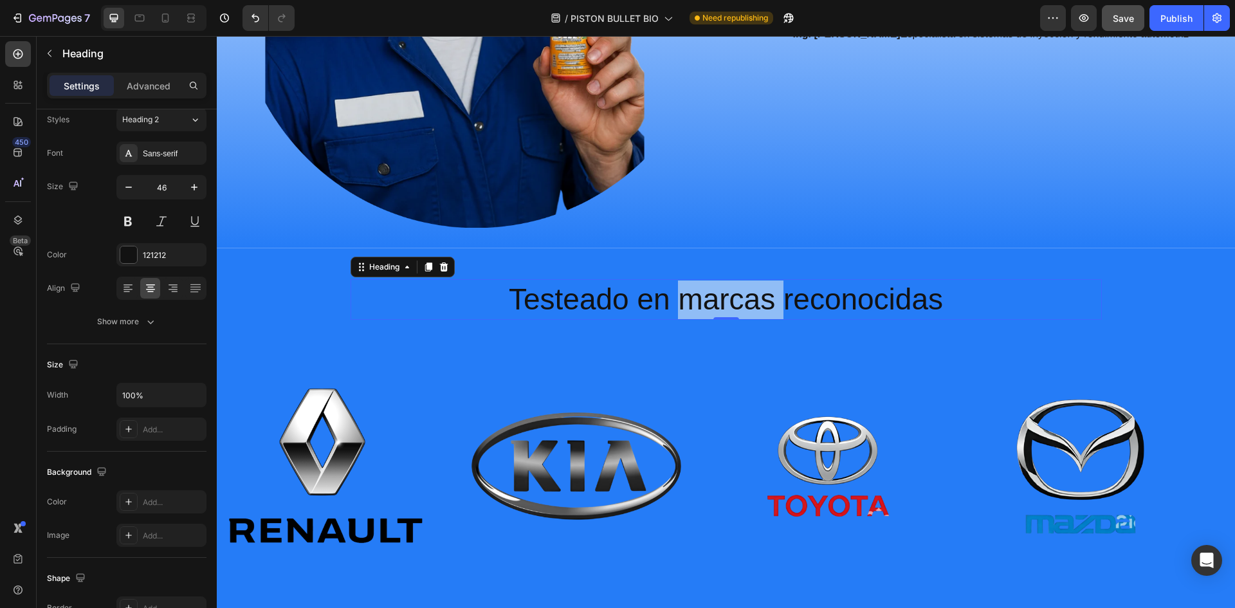
click at [724, 301] on p "Testeado en marcas reconocidas" at bounding box center [726, 300] width 749 height 39
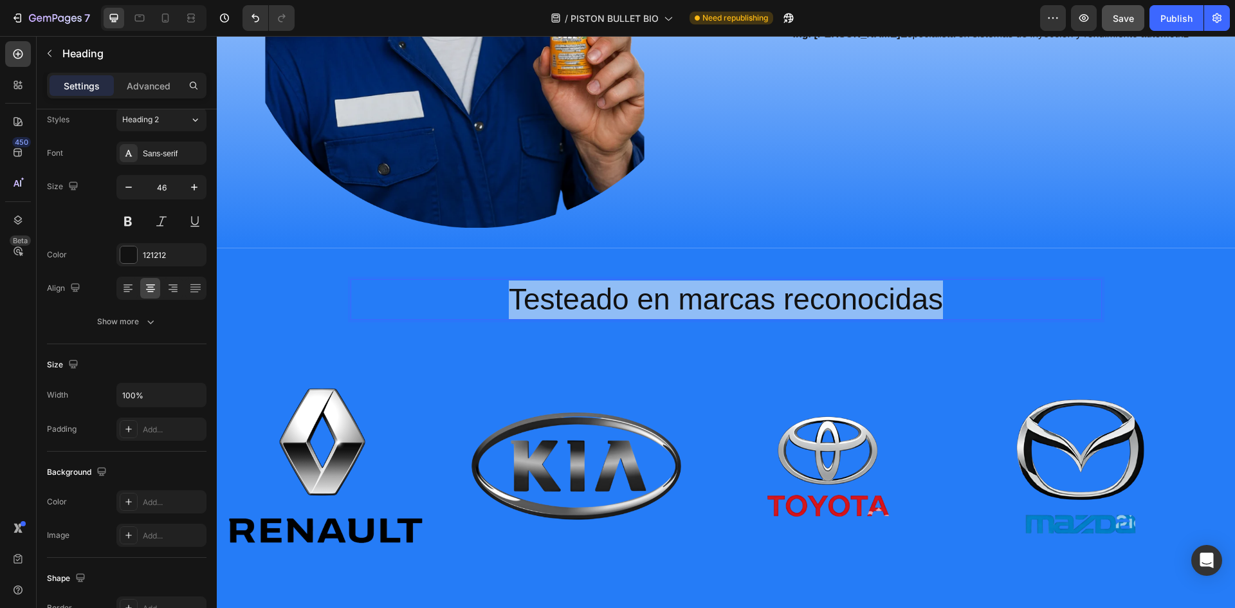
click at [724, 301] on p "Testeado en marcas reconocidas" at bounding box center [726, 300] width 749 height 39
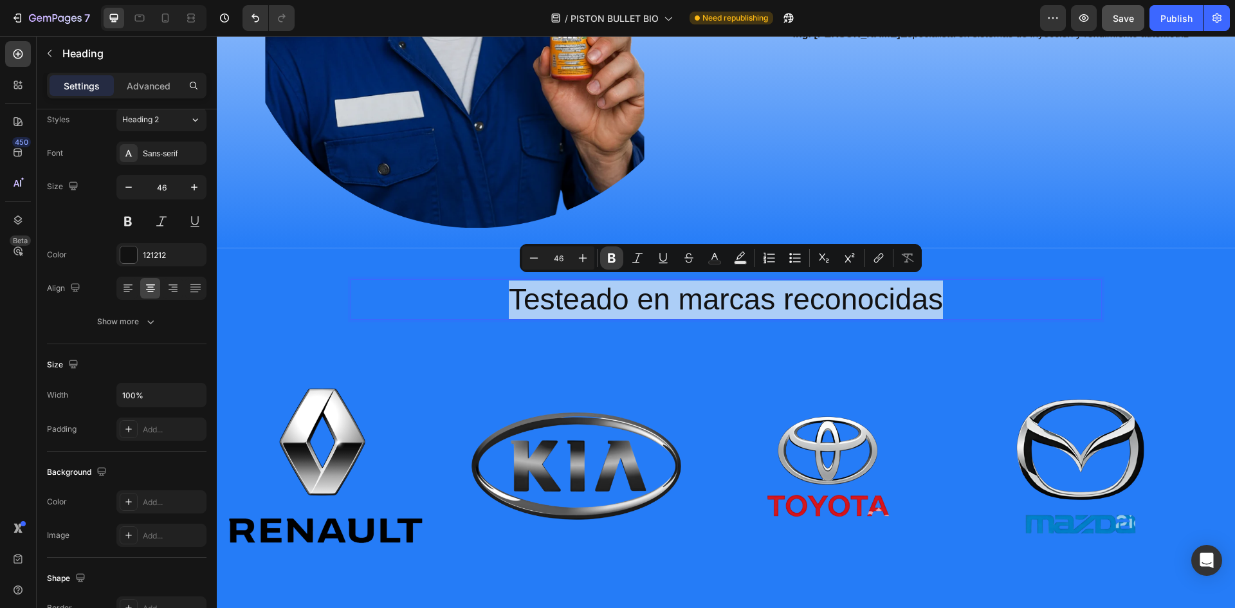
click at [615, 257] on icon "Editor contextual toolbar" at bounding box center [611, 258] width 13 height 13
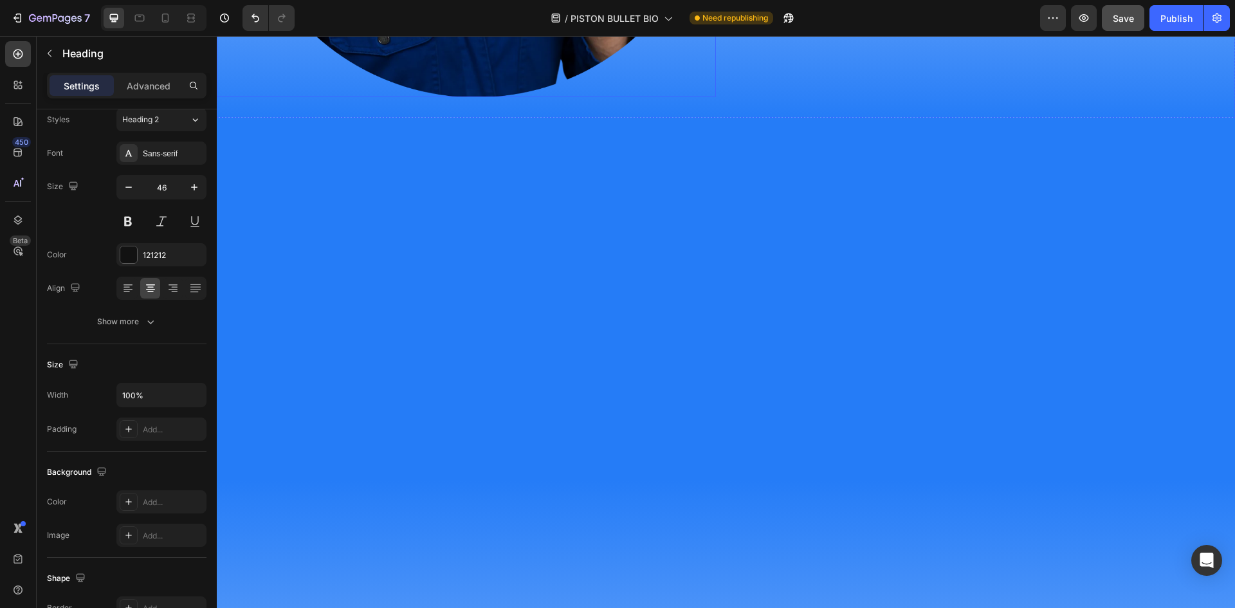
scroll to position [2781, 0]
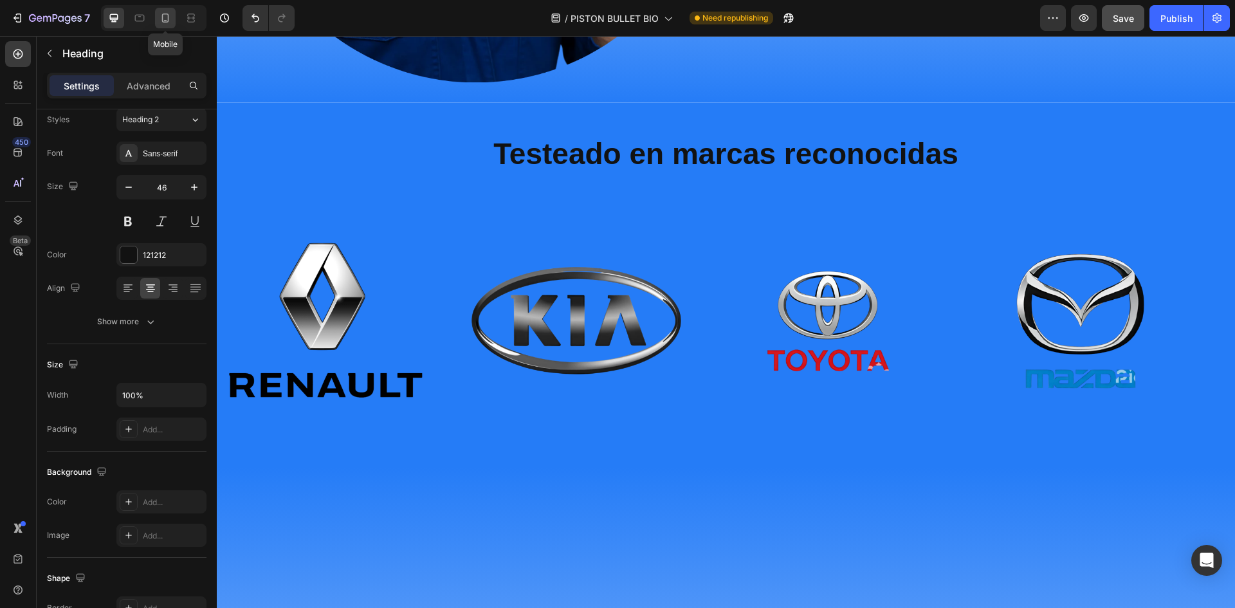
click at [170, 23] on icon at bounding box center [165, 18] width 13 height 13
type input "41"
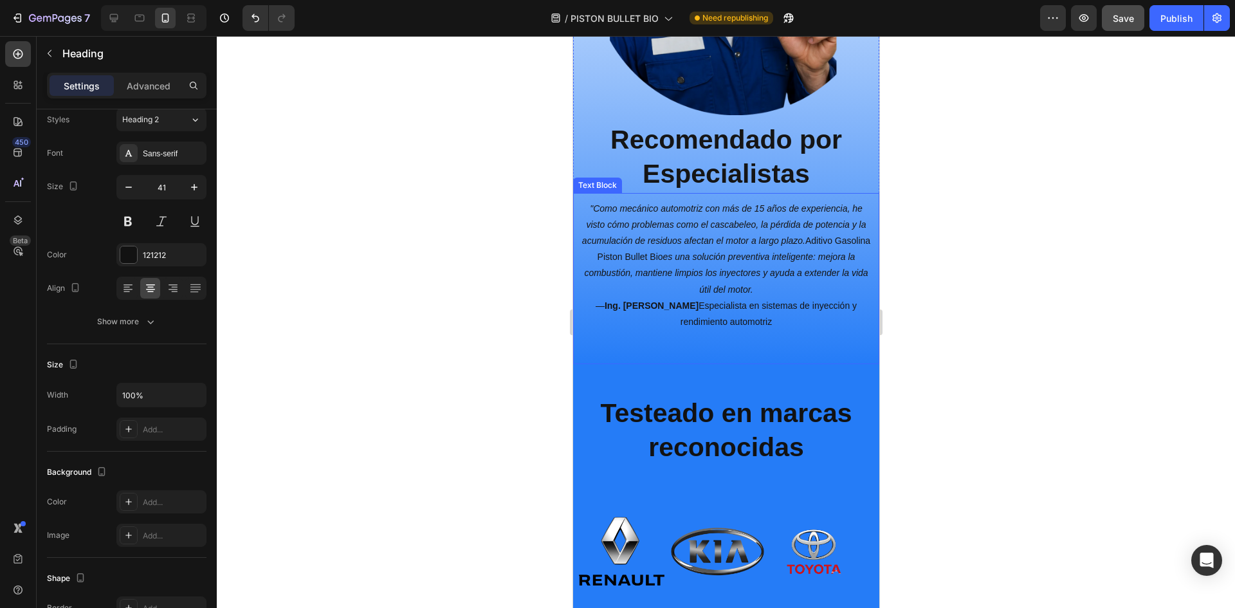
scroll to position [3020, 0]
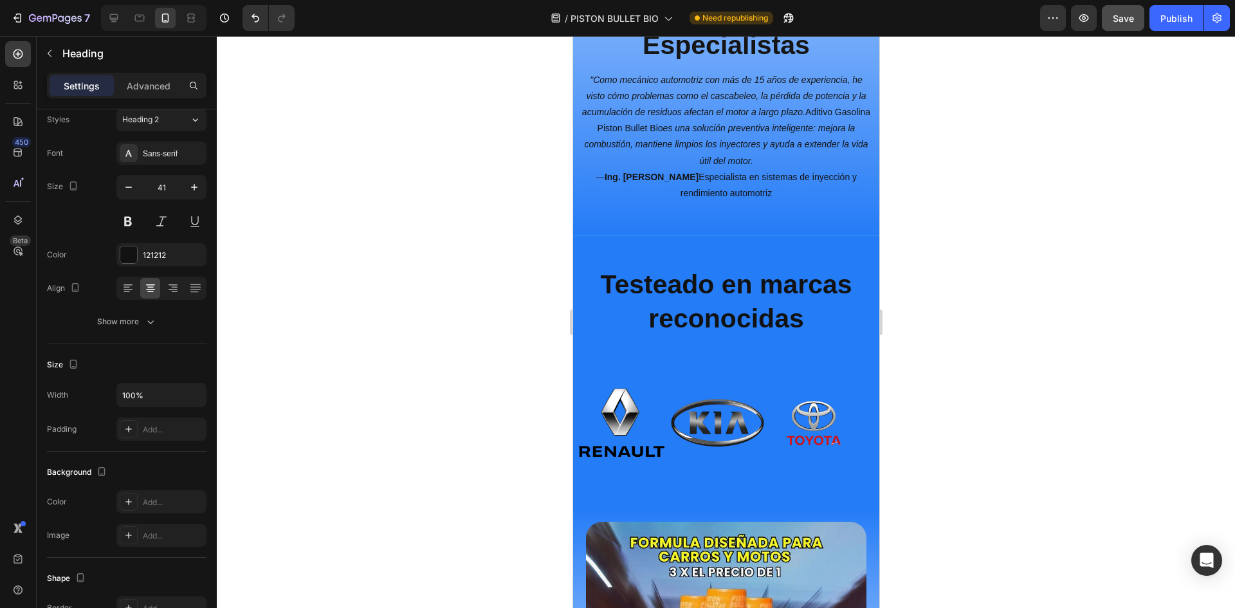
click at [727, 292] on p "Testeado en marcas reconocidas" at bounding box center [725, 302] width 283 height 69
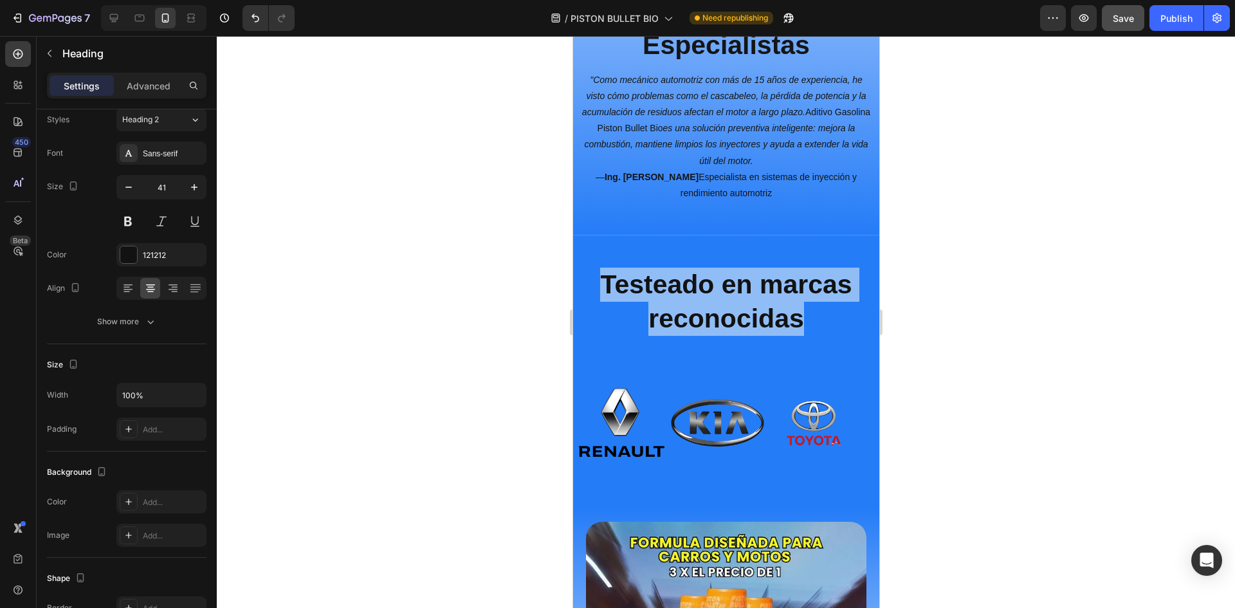
click at [727, 292] on p "Testeado en marcas reconocidas" at bounding box center [725, 302] width 283 height 69
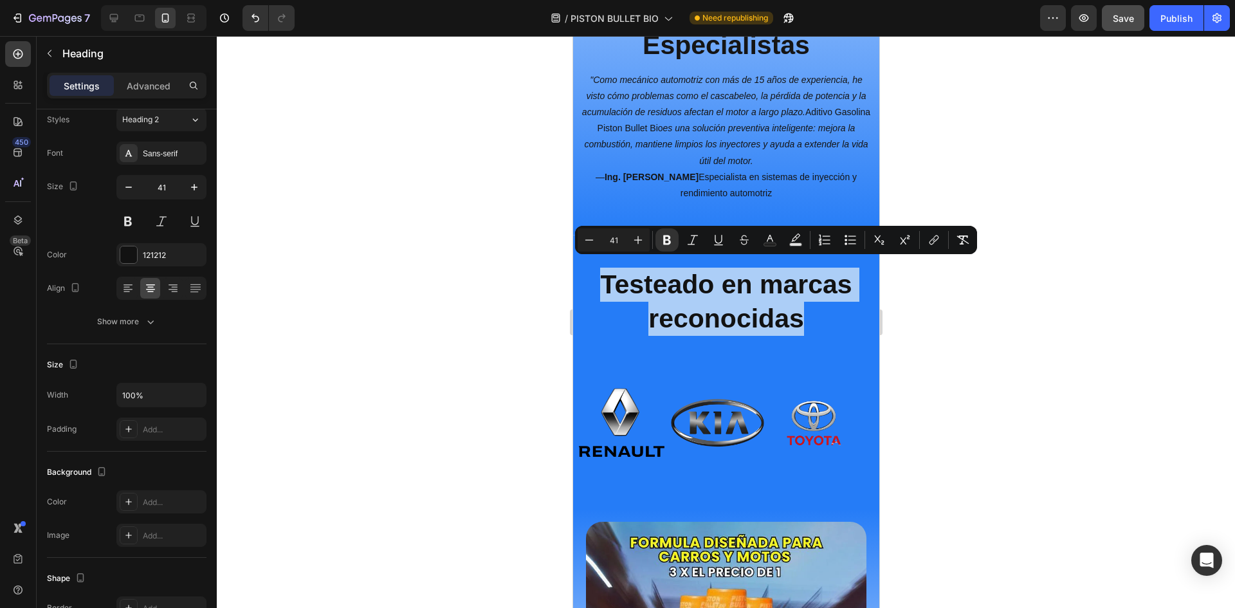
click at [616, 238] on input "41" at bounding box center [614, 239] width 26 height 15
click at [623, 237] on input "41" at bounding box center [614, 239] width 26 height 15
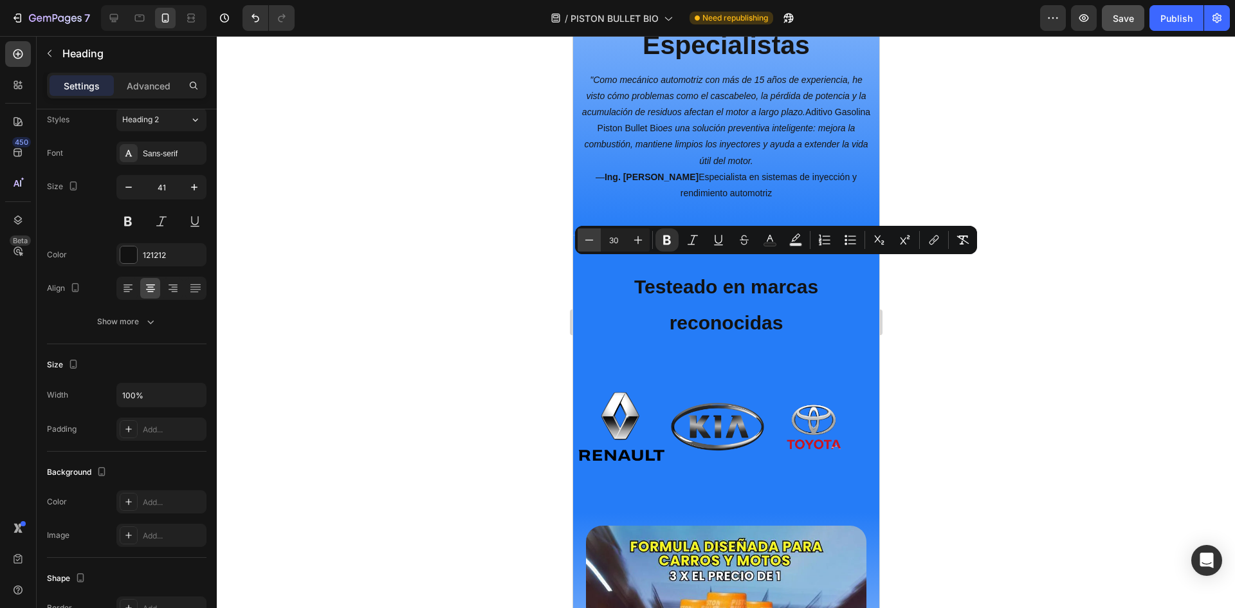
click at [591, 243] on icon "Editor contextual toolbar" at bounding box center [589, 240] width 13 height 13
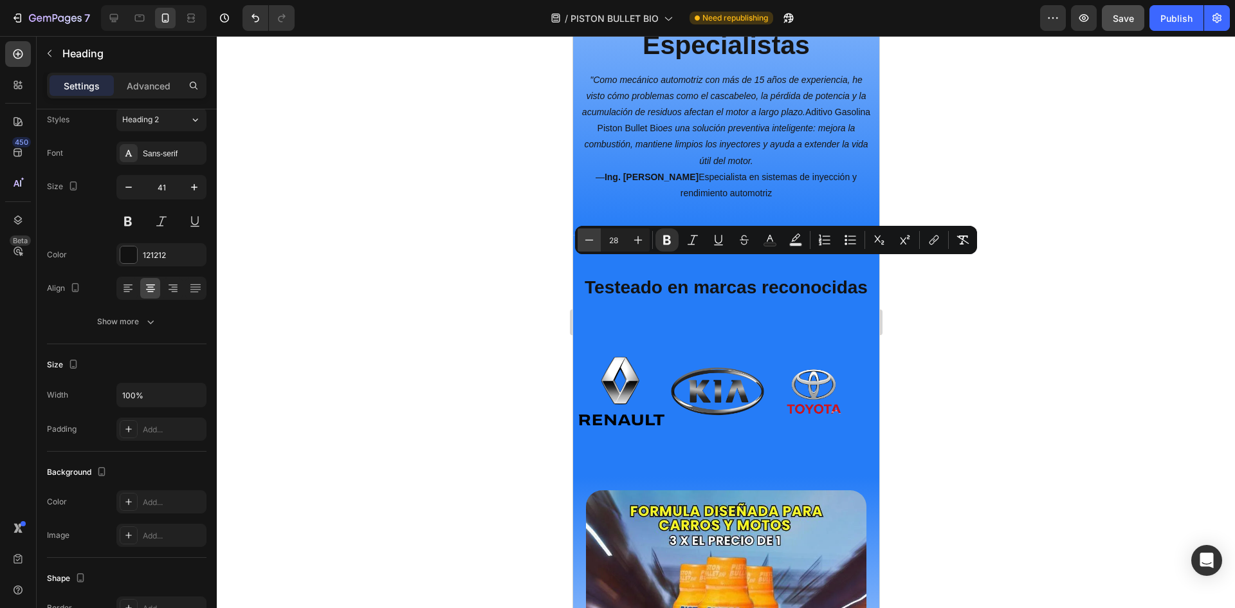
click at [591, 243] on icon "Editor contextual toolbar" at bounding box center [589, 240] width 13 height 13
type input "26"
click at [1126, 322] on div at bounding box center [726, 322] width 1019 height 572
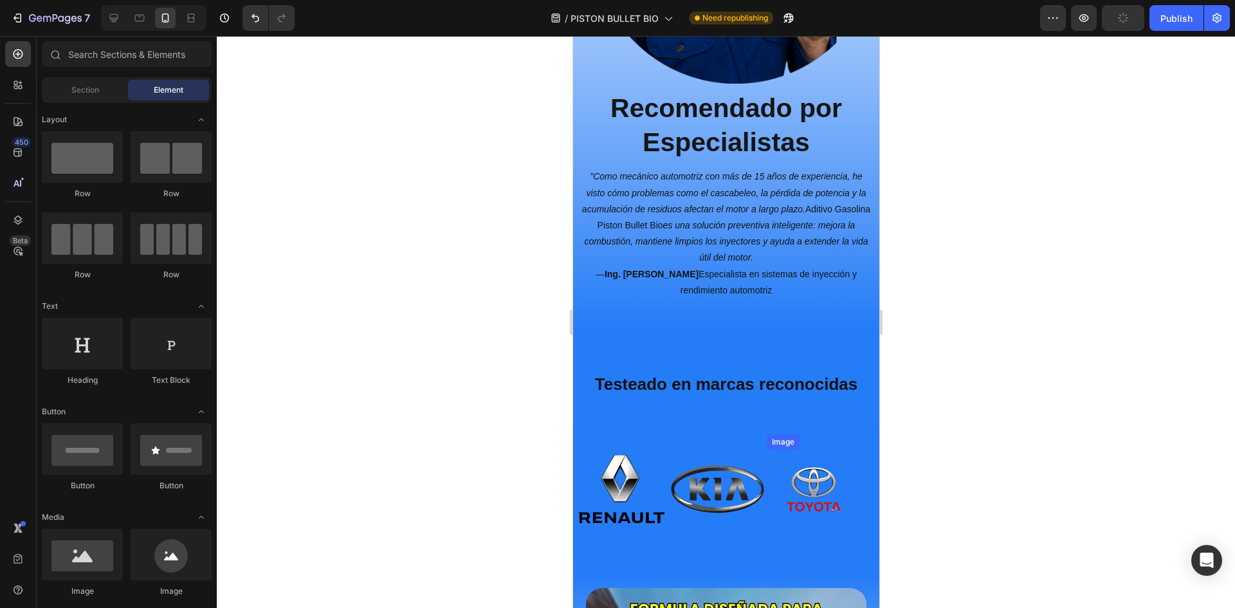
scroll to position [2763, 0]
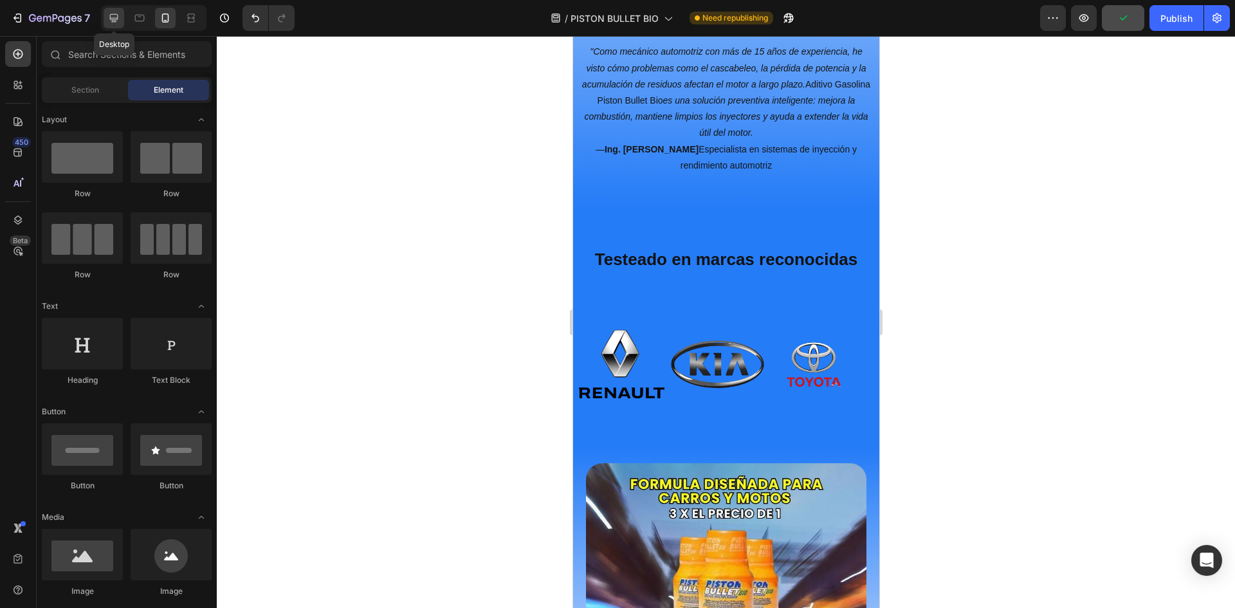
click at [110, 15] on icon at bounding box center [114, 18] width 8 height 8
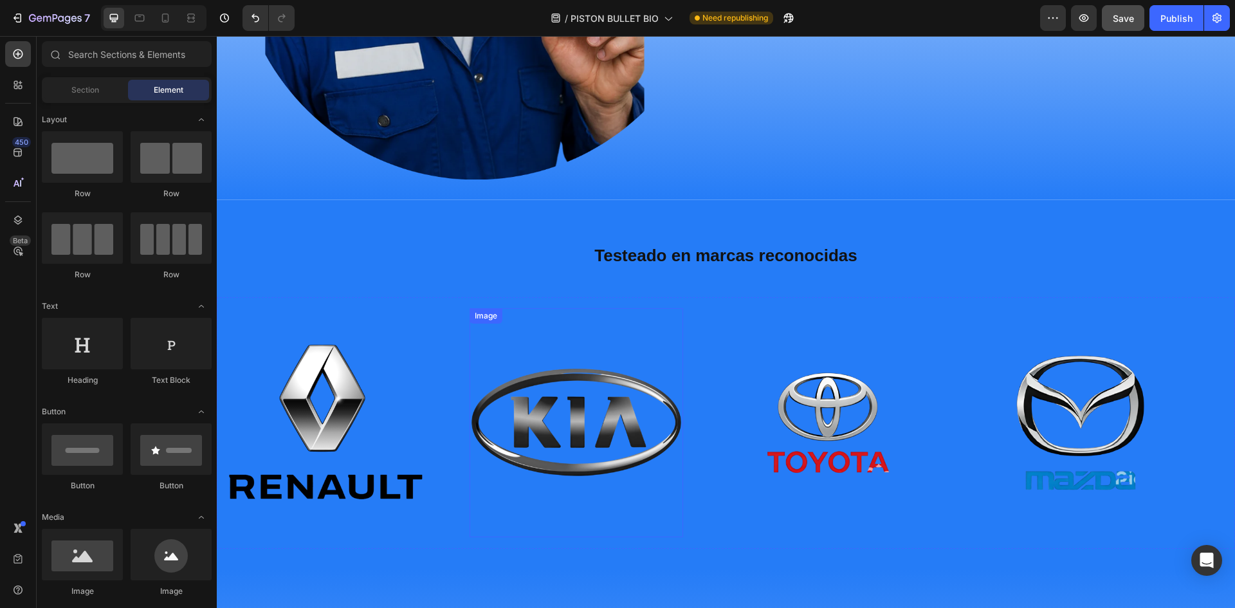
scroll to position [2627, 0]
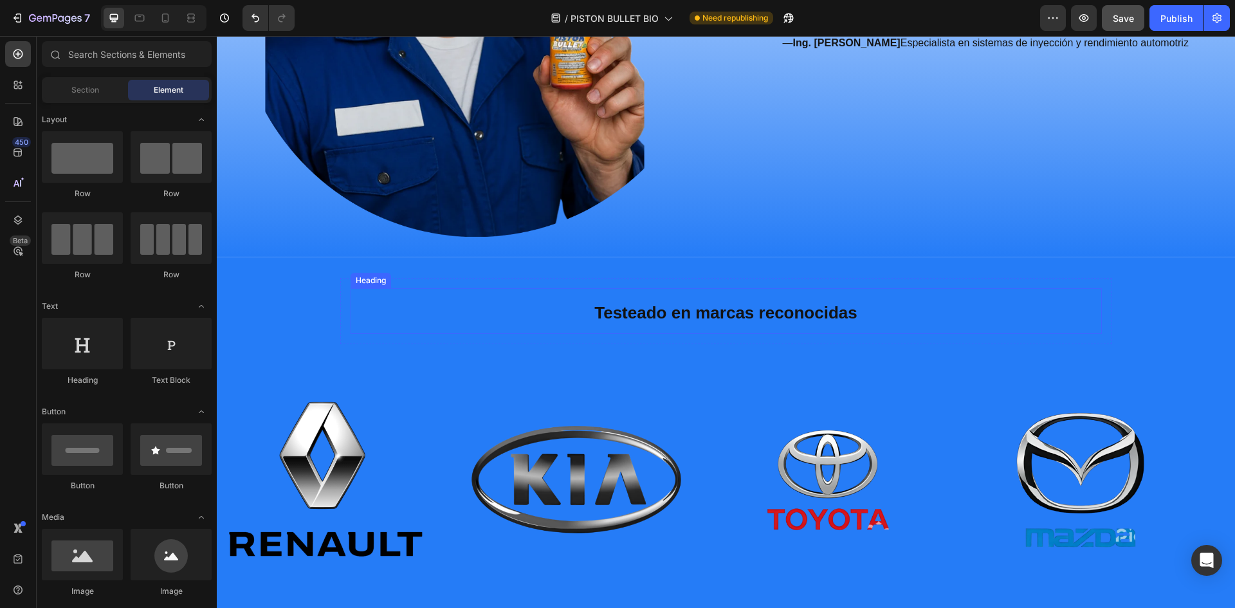
click at [717, 309] on strong "Testeado en marcas reconocidas" at bounding box center [726, 312] width 263 height 19
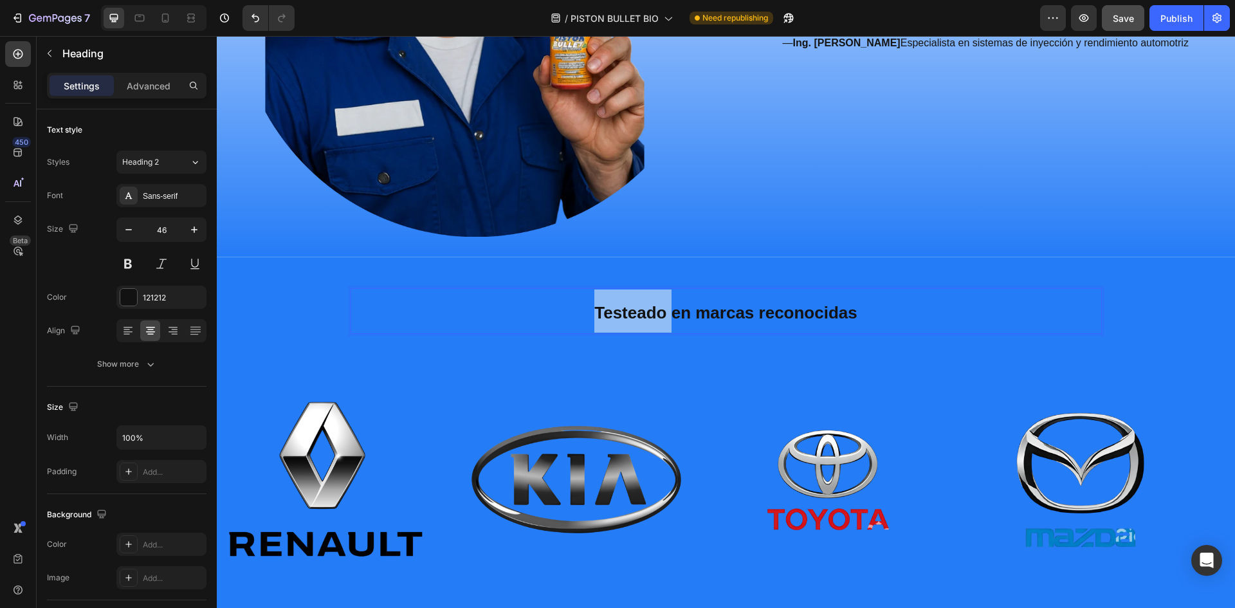
click at [653, 309] on strong "Testeado en marcas reconocidas" at bounding box center [726, 312] width 263 height 19
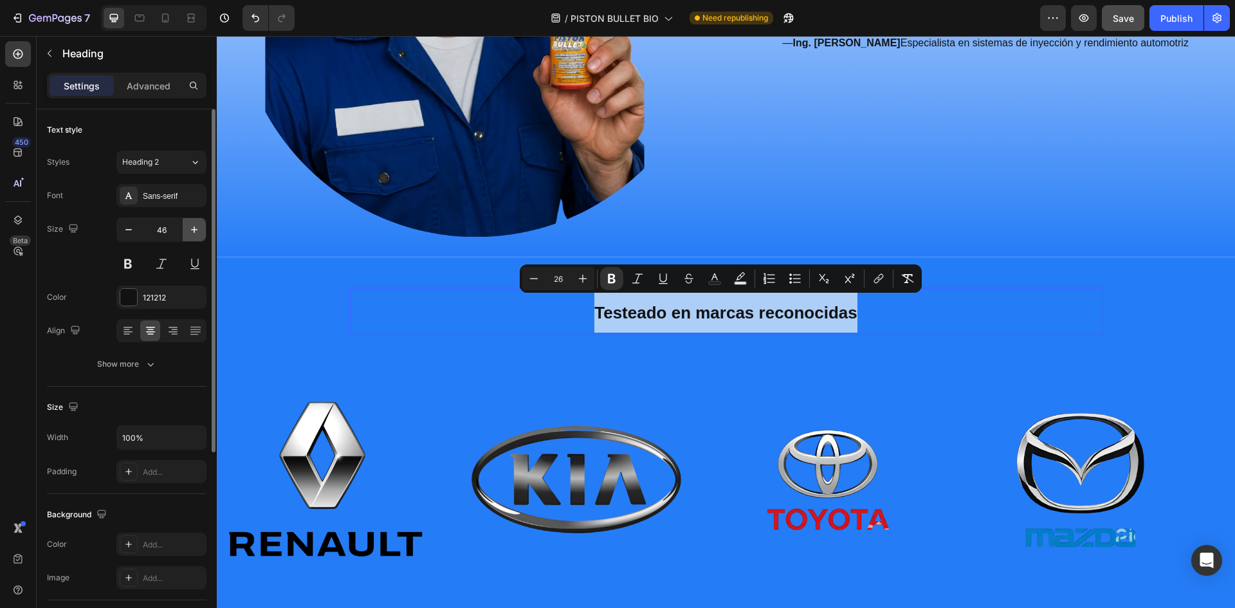
click at [194, 227] on icon "button" at bounding box center [194, 229] width 6 height 6
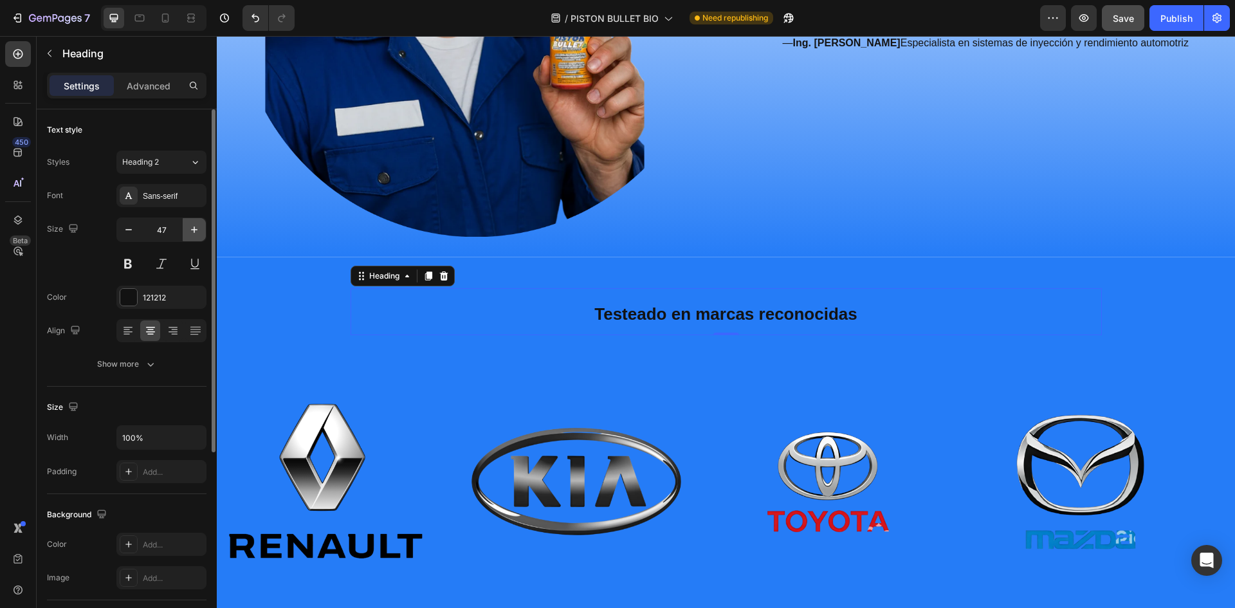
click at [194, 227] on icon "button" at bounding box center [194, 229] width 6 height 6
type input "48"
click at [682, 317] on strong "Testeado en marcas reconocidas" at bounding box center [726, 313] width 263 height 19
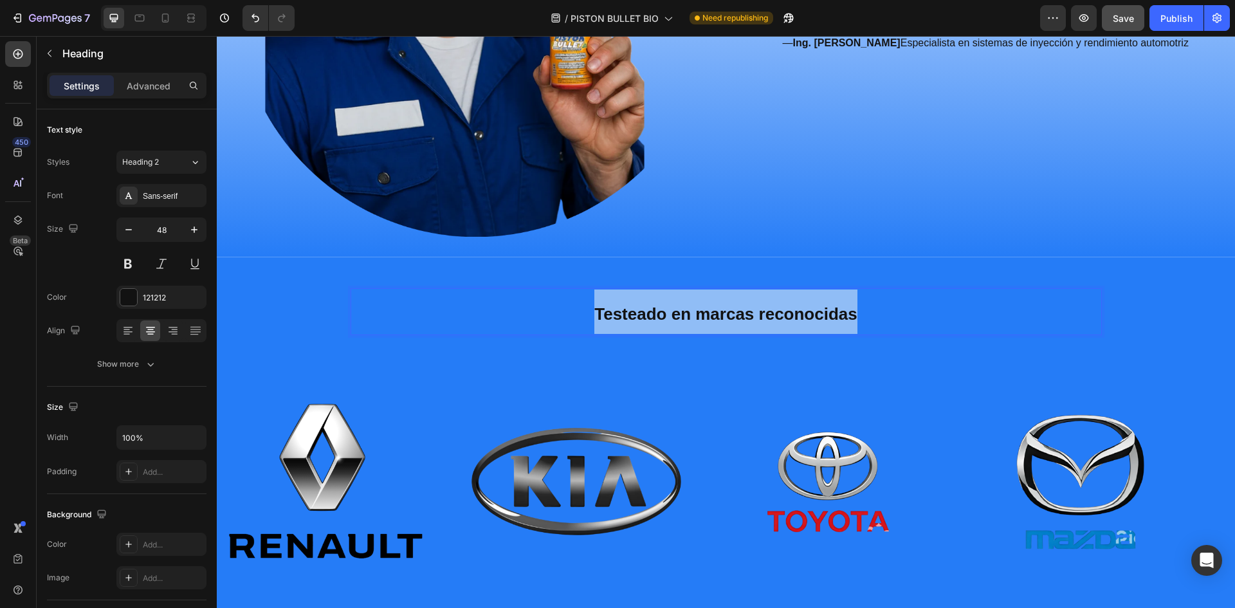
click at [682, 317] on strong "Testeado en marcas reconocidas" at bounding box center [726, 313] width 263 height 19
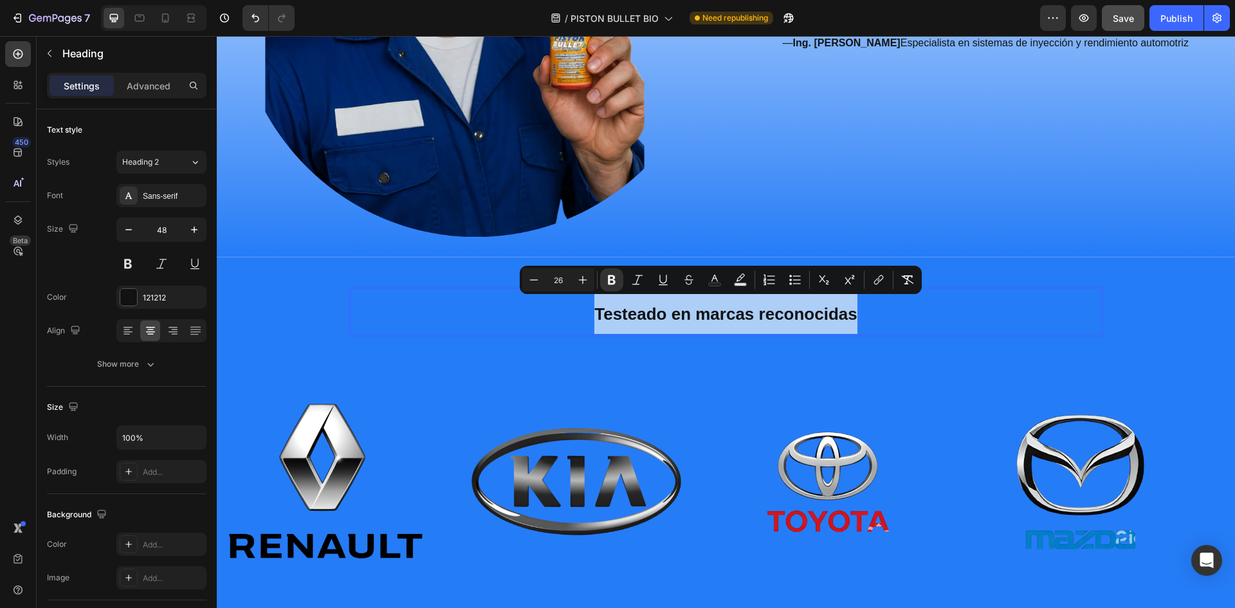
click at [558, 279] on input "26" at bounding box center [559, 279] width 26 height 15
click at [537, 281] on icon "Editor contextual toolbar" at bounding box center [534, 279] width 13 height 13
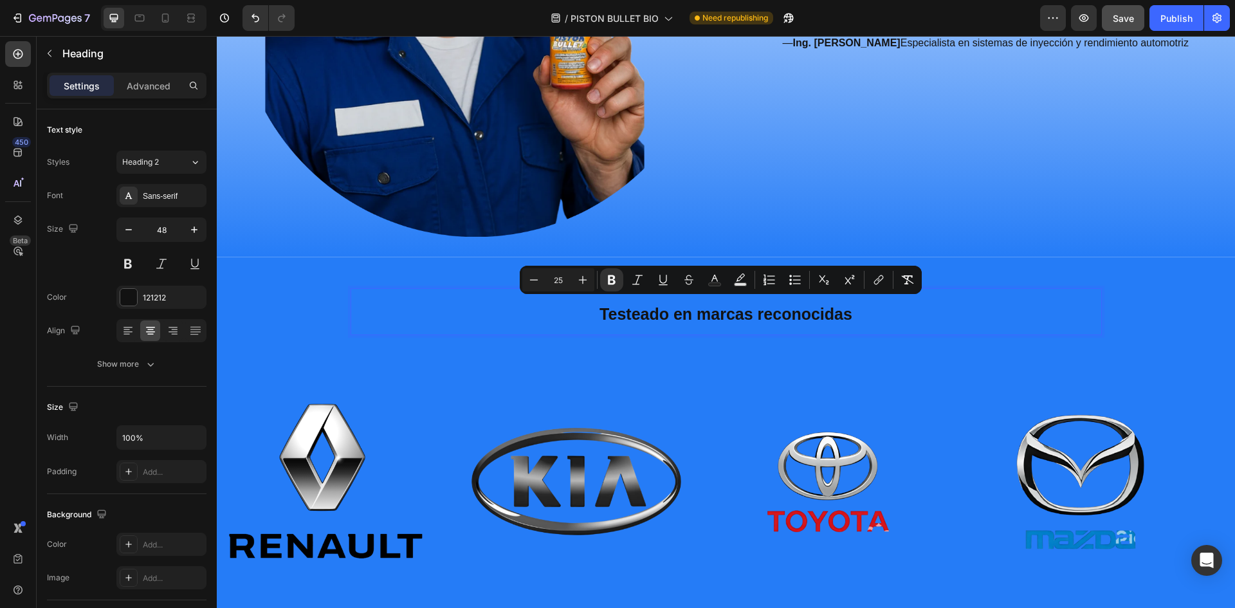
click at [560, 281] on input "25" at bounding box center [559, 279] width 26 height 15
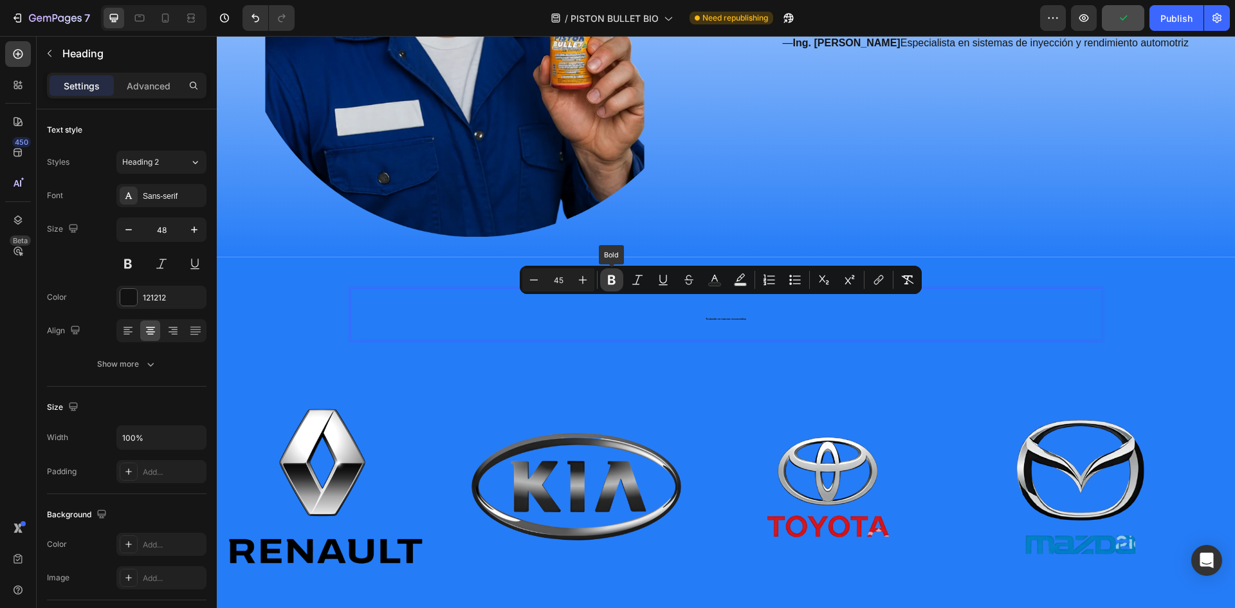
type input "45"
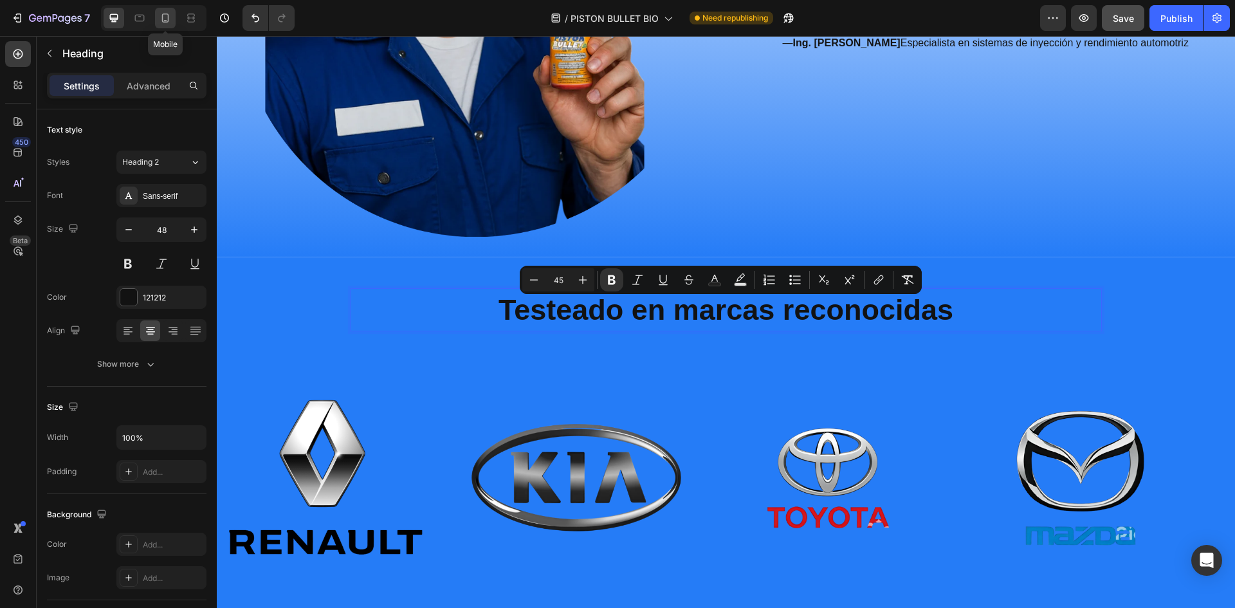
click at [171, 23] on icon at bounding box center [165, 18] width 13 height 13
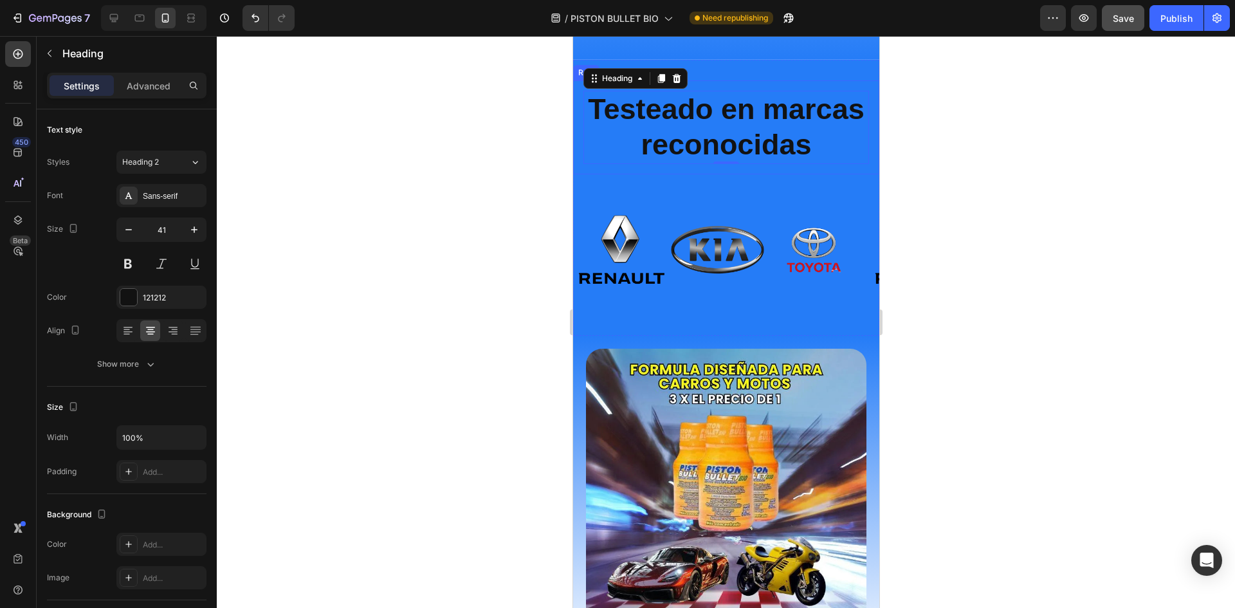
scroll to position [3131, 0]
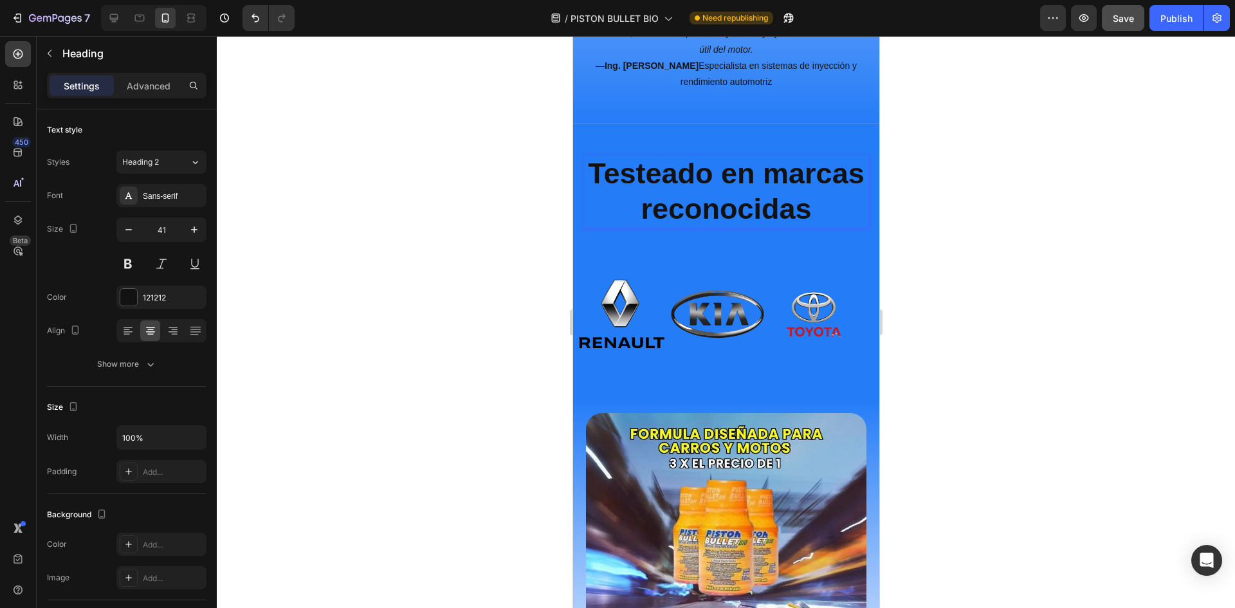
click at [762, 223] on strong "Testeado en marcas reconocidas" at bounding box center [725, 191] width 276 height 68
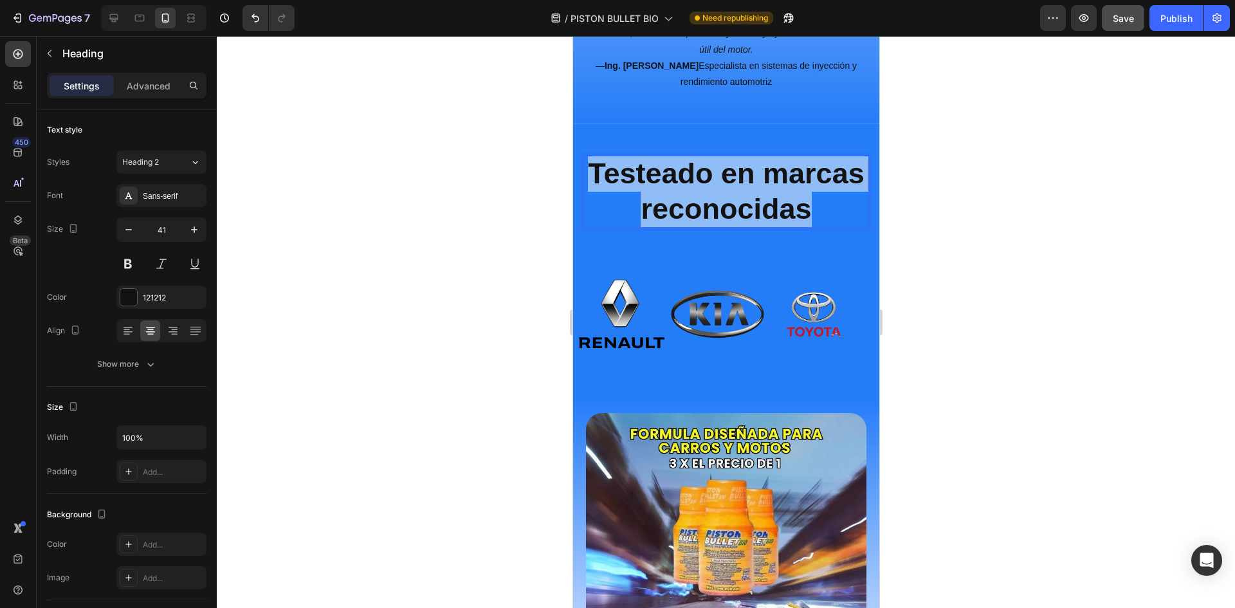
click at [762, 223] on strong "Testeado en marcas reconocidas" at bounding box center [725, 191] width 276 height 68
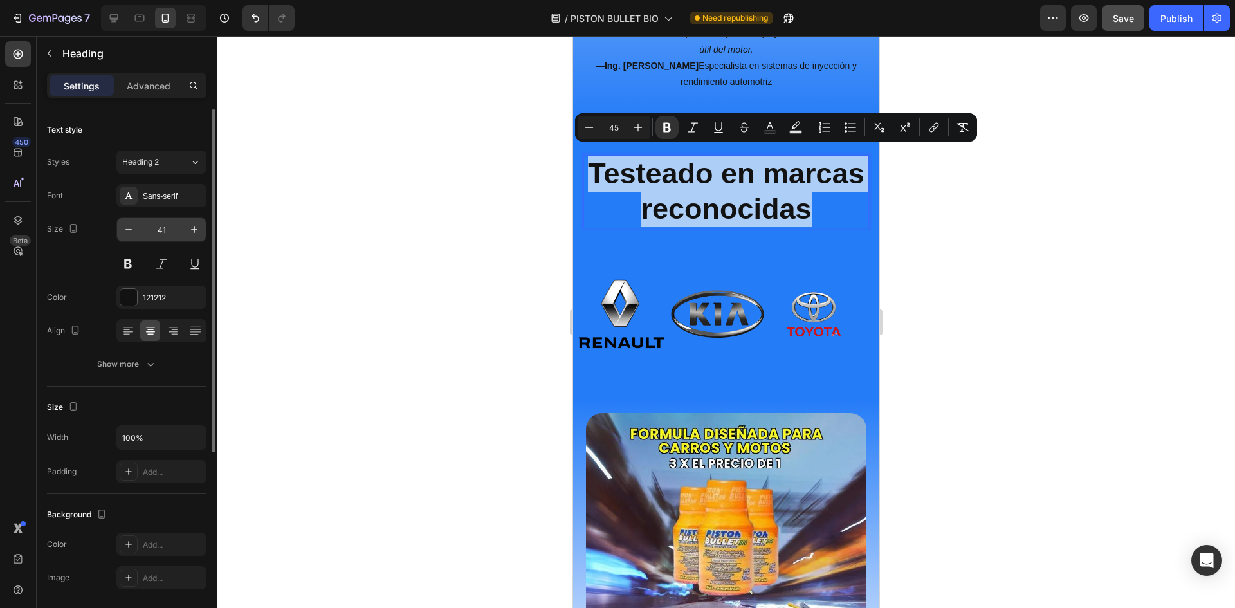
click at [163, 227] on input "41" at bounding box center [161, 229] width 42 height 23
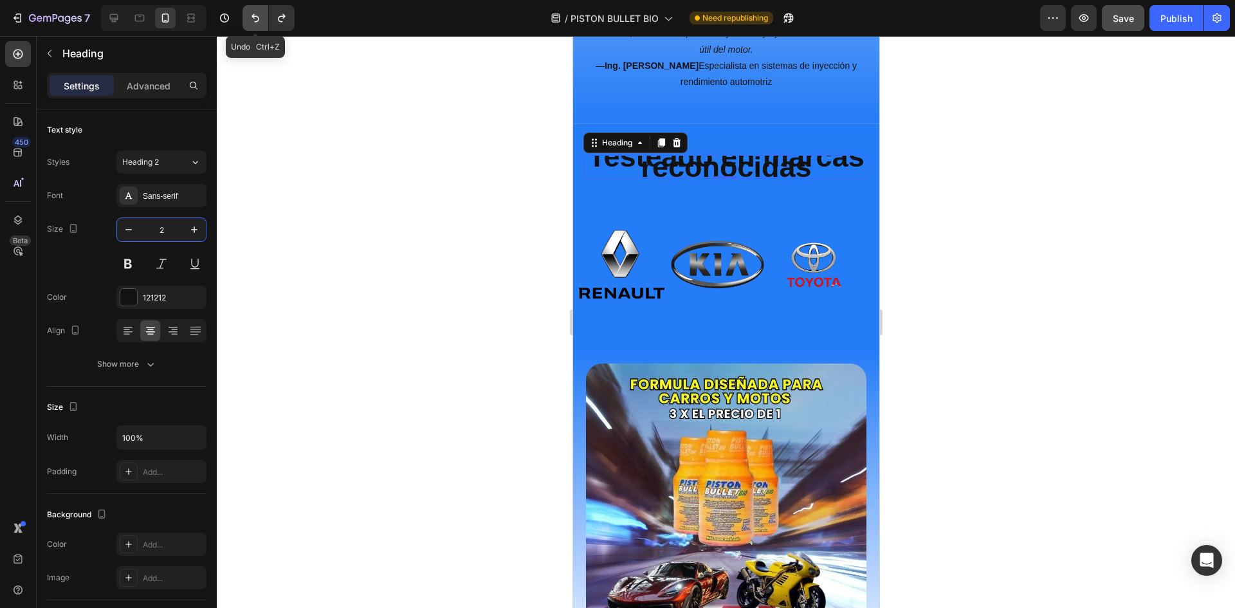
click at [252, 21] on icon "Undo/Redo" at bounding box center [255, 18] width 13 height 13
type input "41"
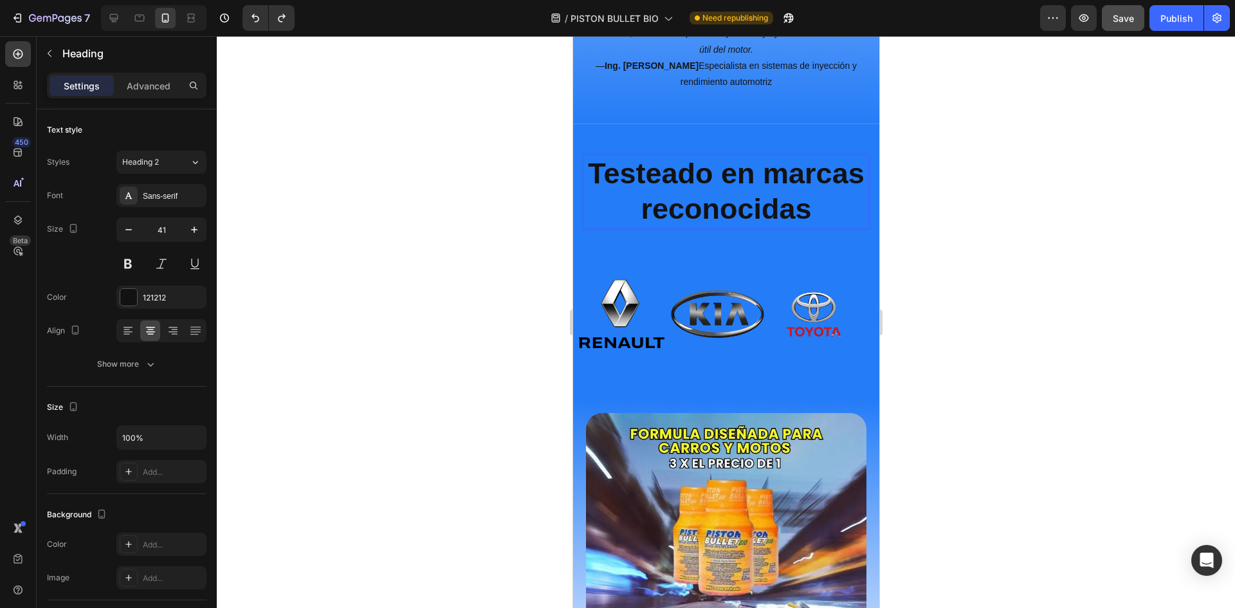
click at [759, 211] on strong "Testeado en marcas reconocidas" at bounding box center [725, 191] width 276 height 68
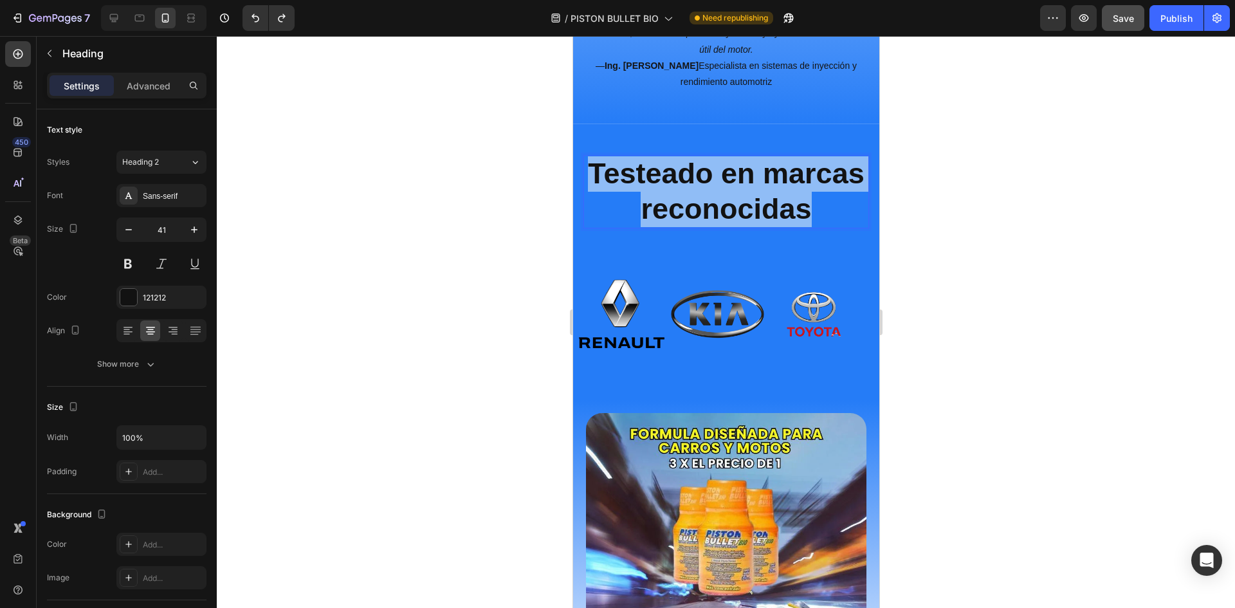
click at [759, 211] on strong "Testeado en marcas reconocidas" at bounding box center [725, 191] width 276 height 68
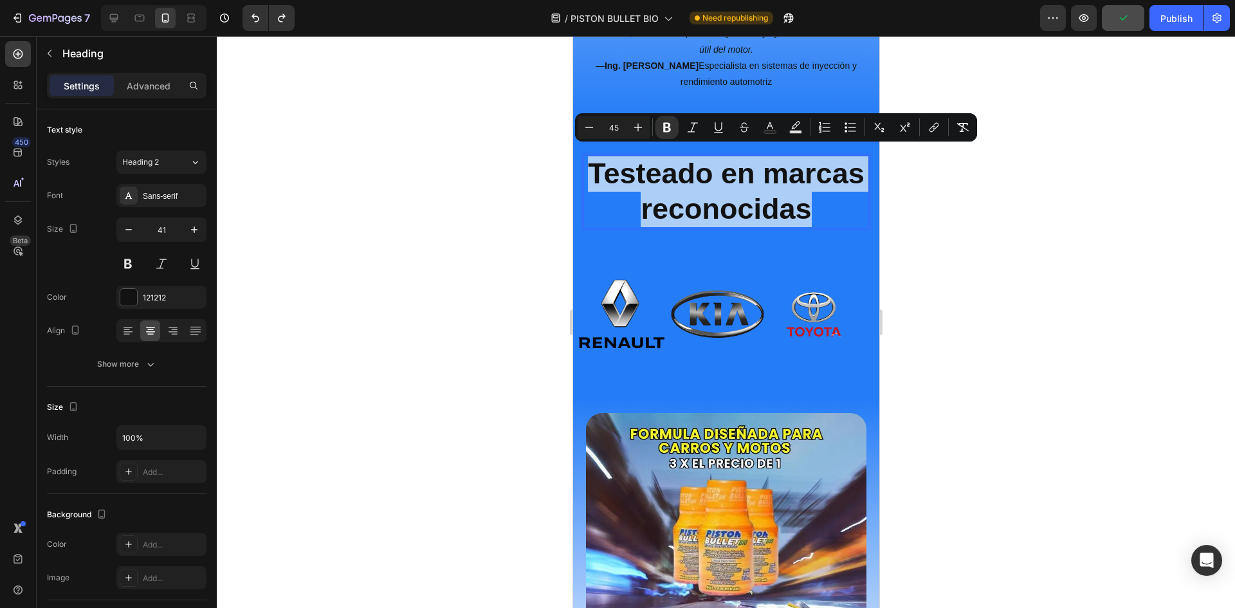
click at [611, 131] on input "45" at bounding box center [614, 127] width 26 height 15
click at [621, 129] on input "45" at bounding box center [614, 127] width 26 height 15
type input "4"
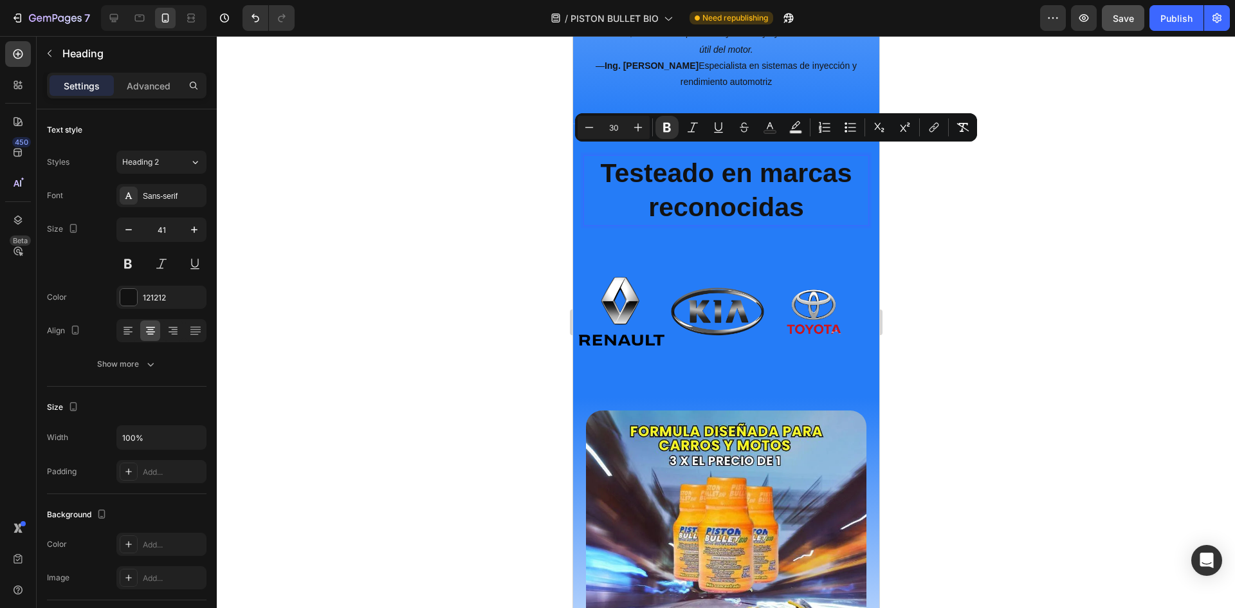
type input "30"
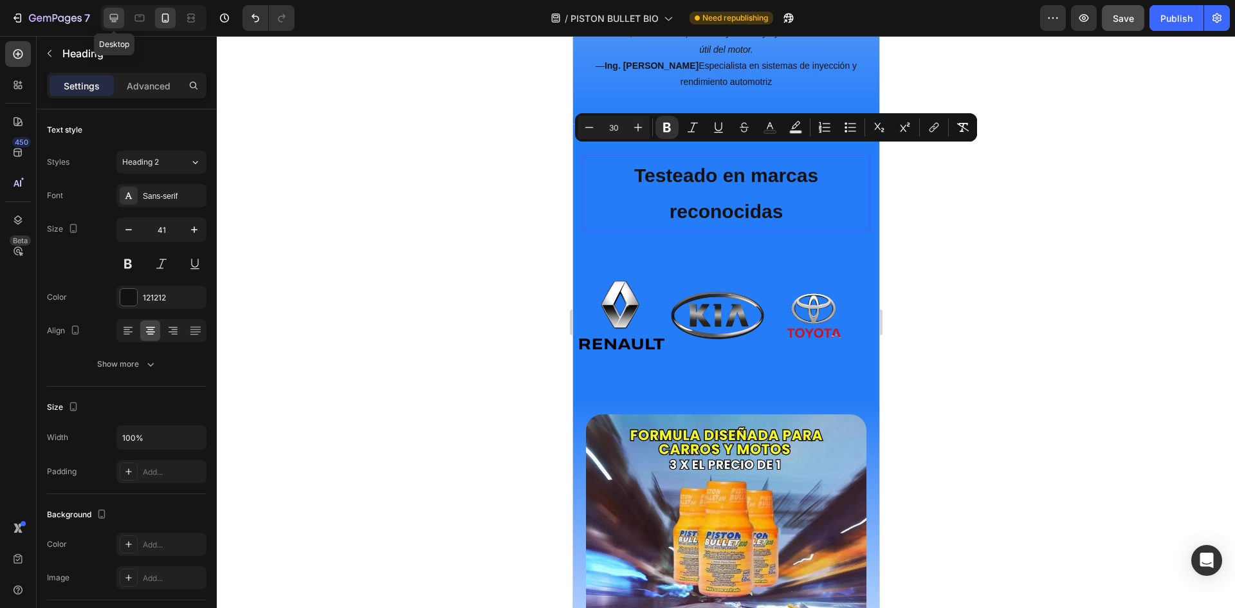
click at [109, 12] on icon at bounding box center [113, 18] width 13 height 13
type input "48"
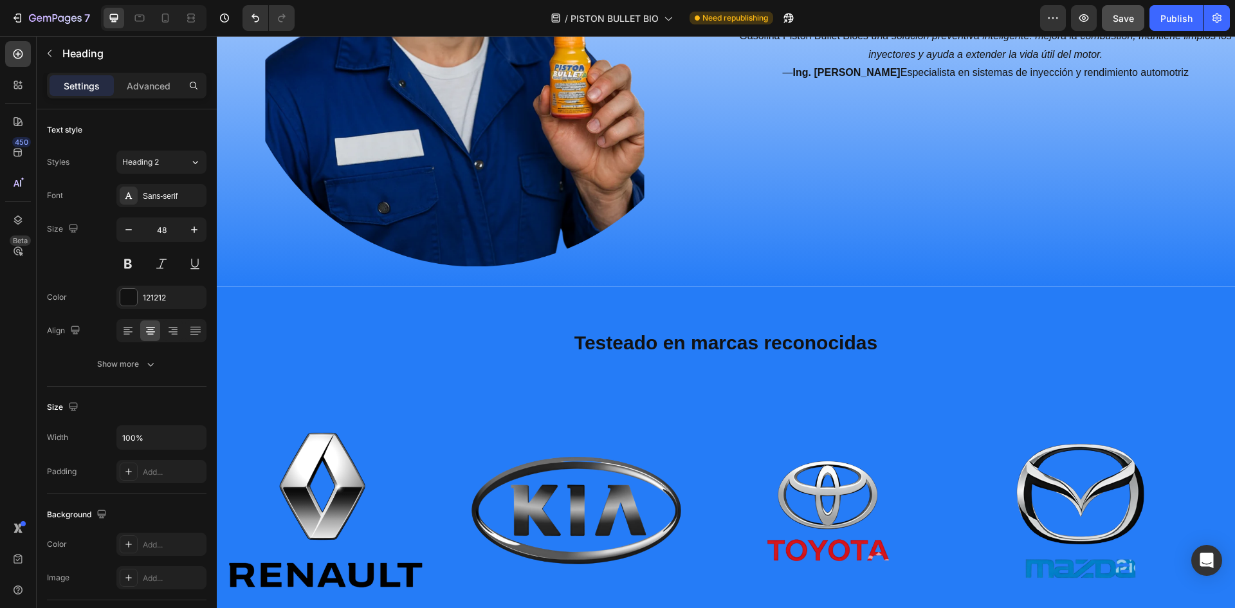
scroll to position [2790, 0]
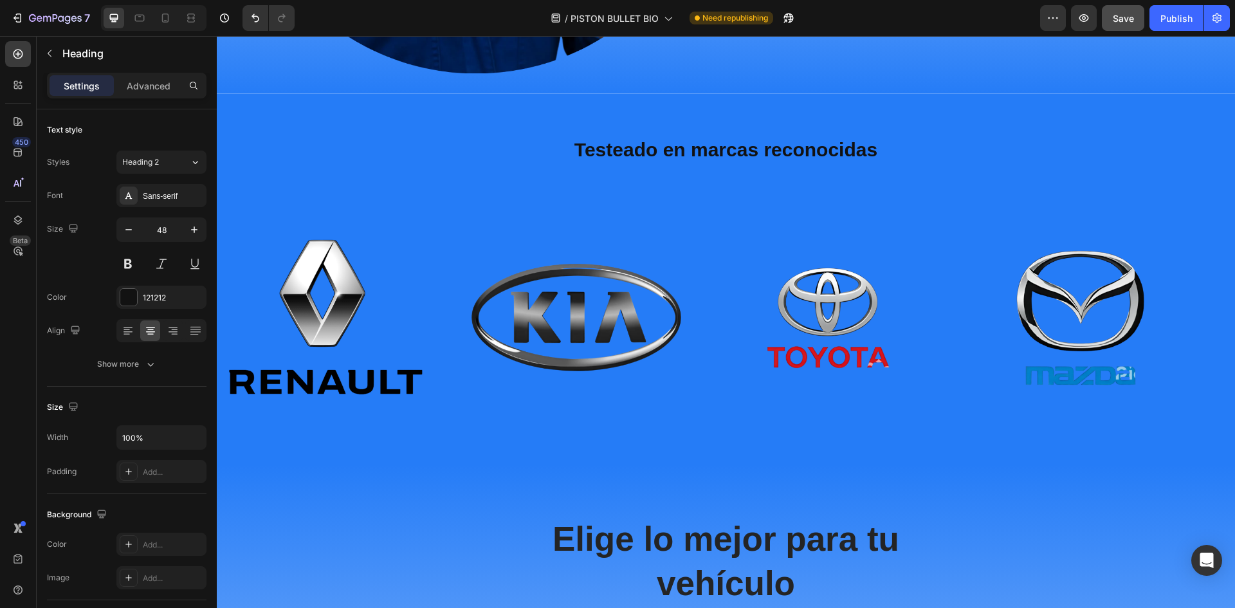
click at [811, 160] on h2 "Testeado en marcas reconocidas" at bounding box center [727, 148] width 752 height 46
click at [869, 152] on strong "Testeado en marcas reconocidas" at bounding box center [726, 149] width 303 height 21
click at [961, 159] on p "Testeado en marcas reconocidas" at bounding box center [726, 148] width 749 height 44
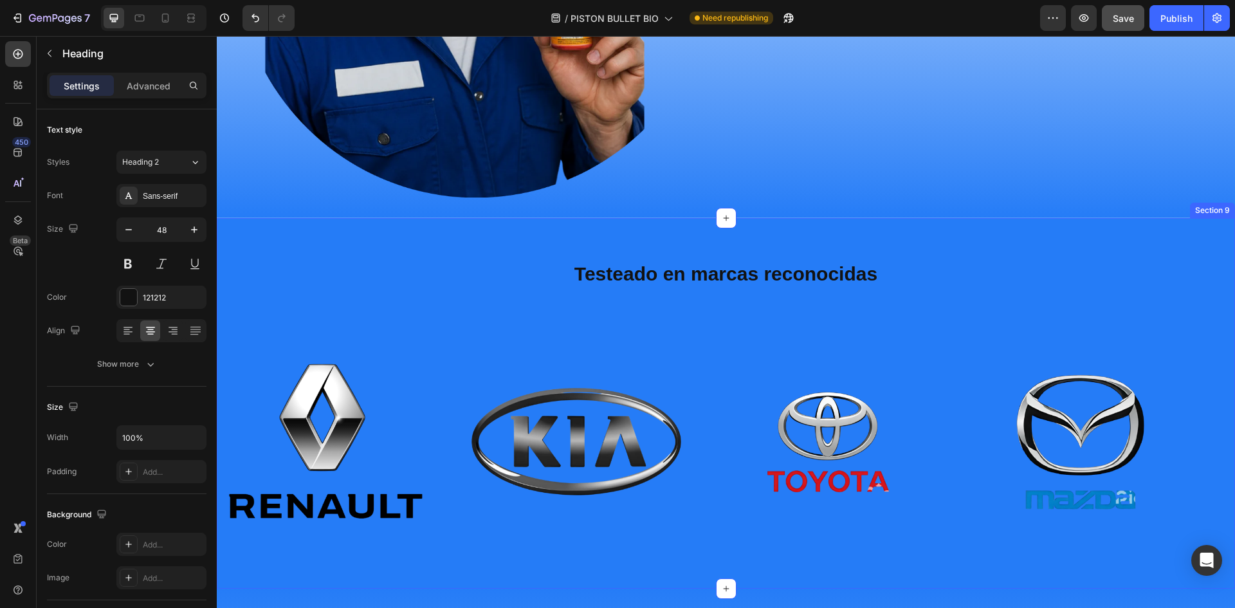
scroll to position [2662, 0]
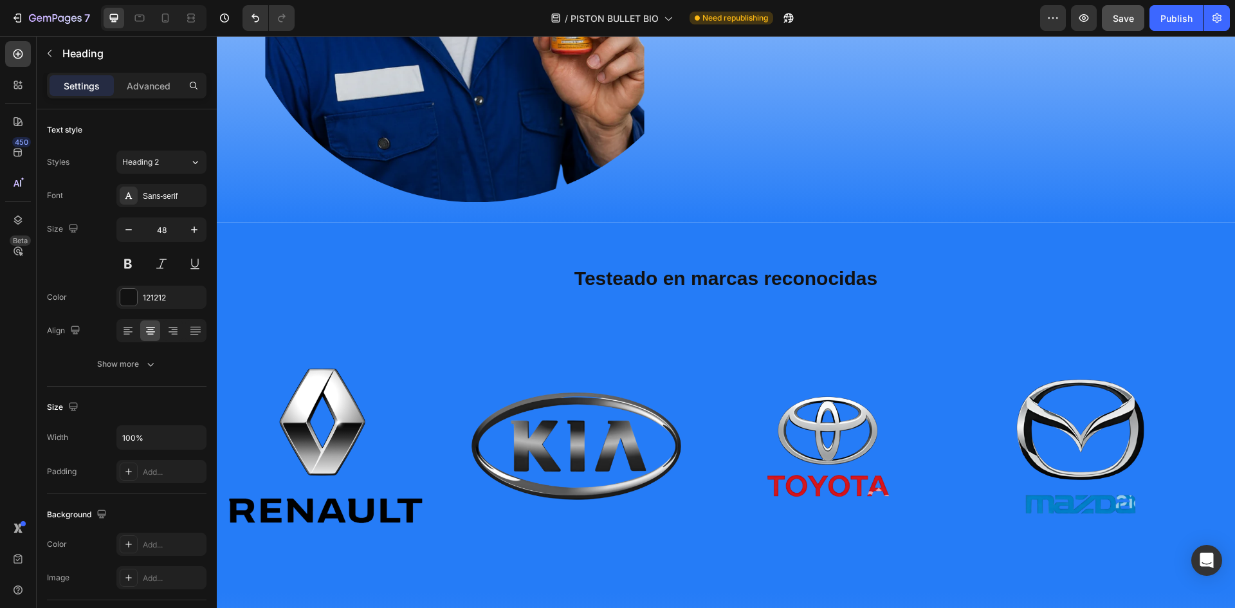
click at [464, 272] on p "Testeado en marcas reconocidas" at bounding box center [726, 277] width 749 height 44
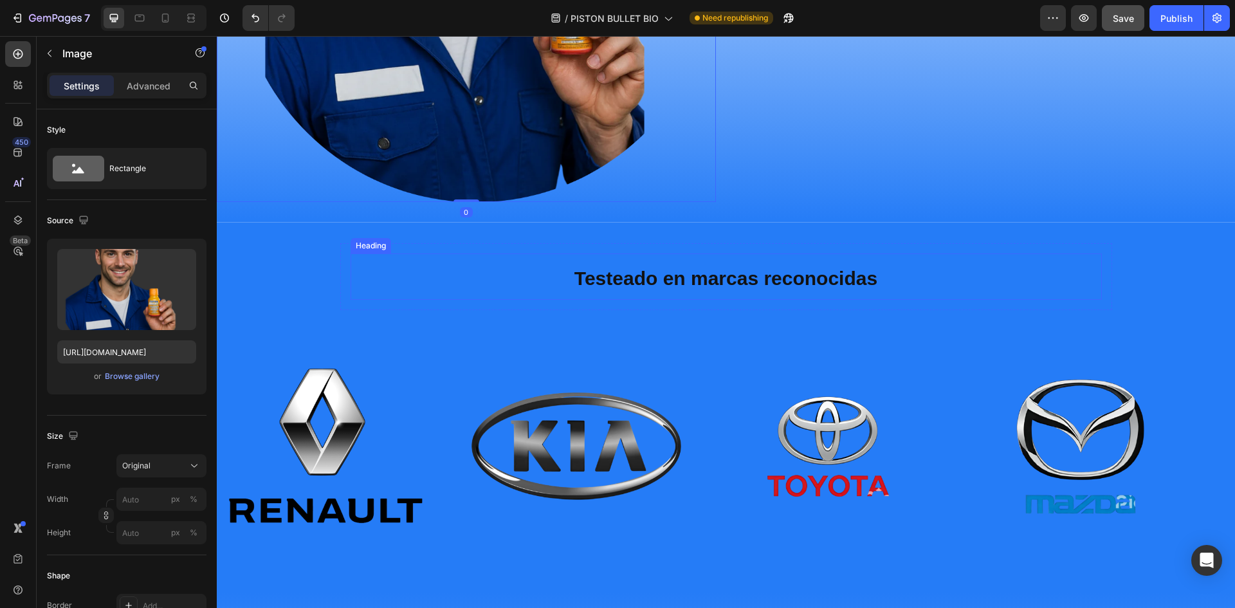
click at [501, 288] on p "⁠⁠⁠⁠⁠⁠⁠ Testeado en marcas reconocidas" at bounding box center [726, 277] width 749 height 44
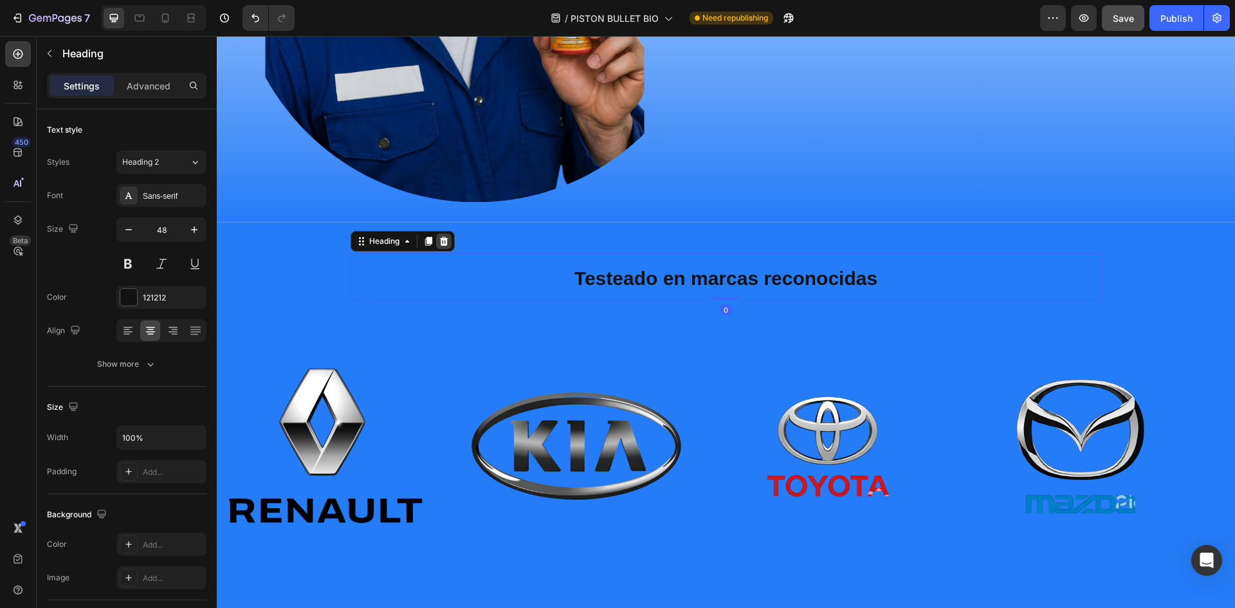
click at [440, 237] on icon at bounding box center [443, 241] width 8 height 9
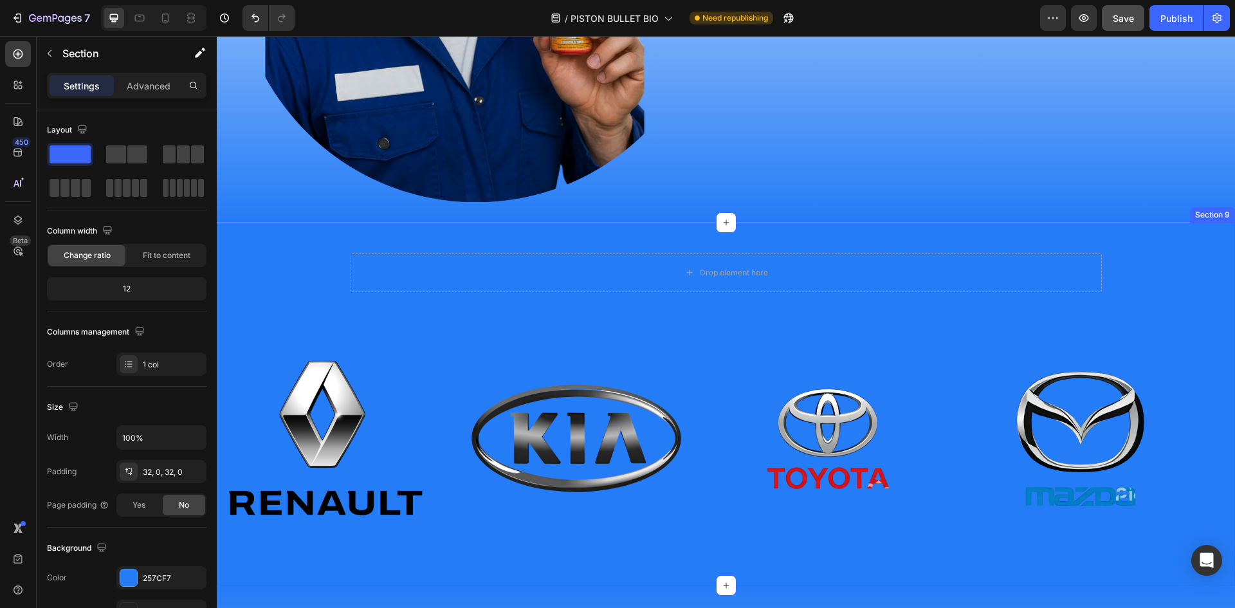
click at [317, 243] on div "Drop element here Row Image Image Image Image Image Image Image Image Marquee" at bounding box center [726, 404] width 1019 height 322
click at [1221, 206] on icon at bounding box center [1225, 210] width 8 height 9
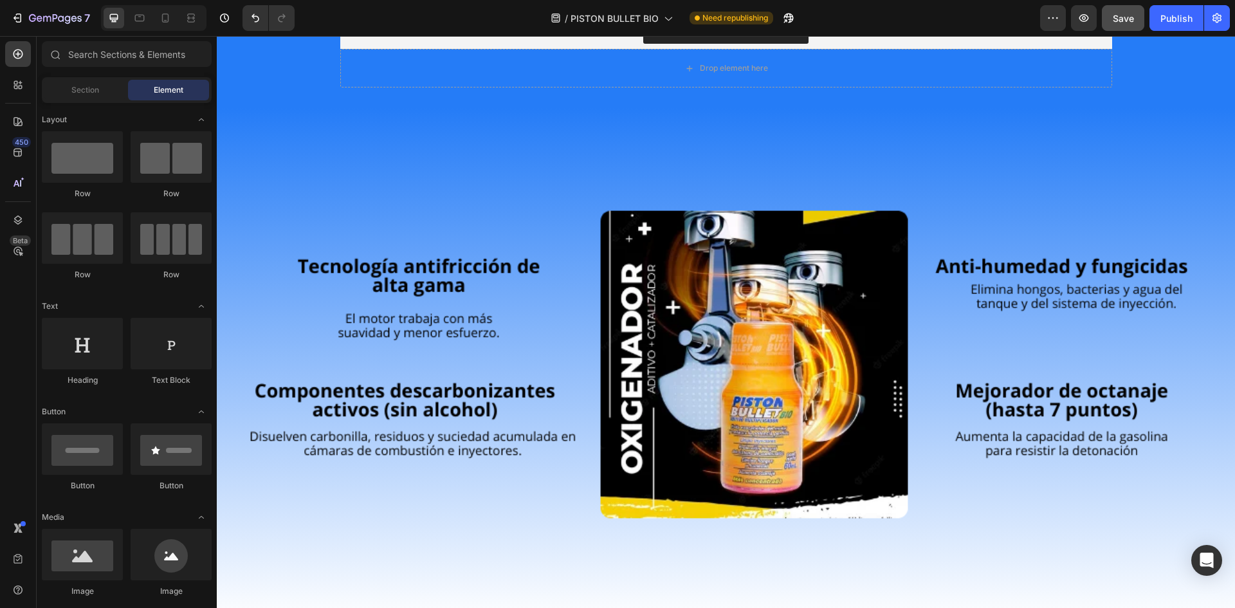
scroll to position [2211, 0]
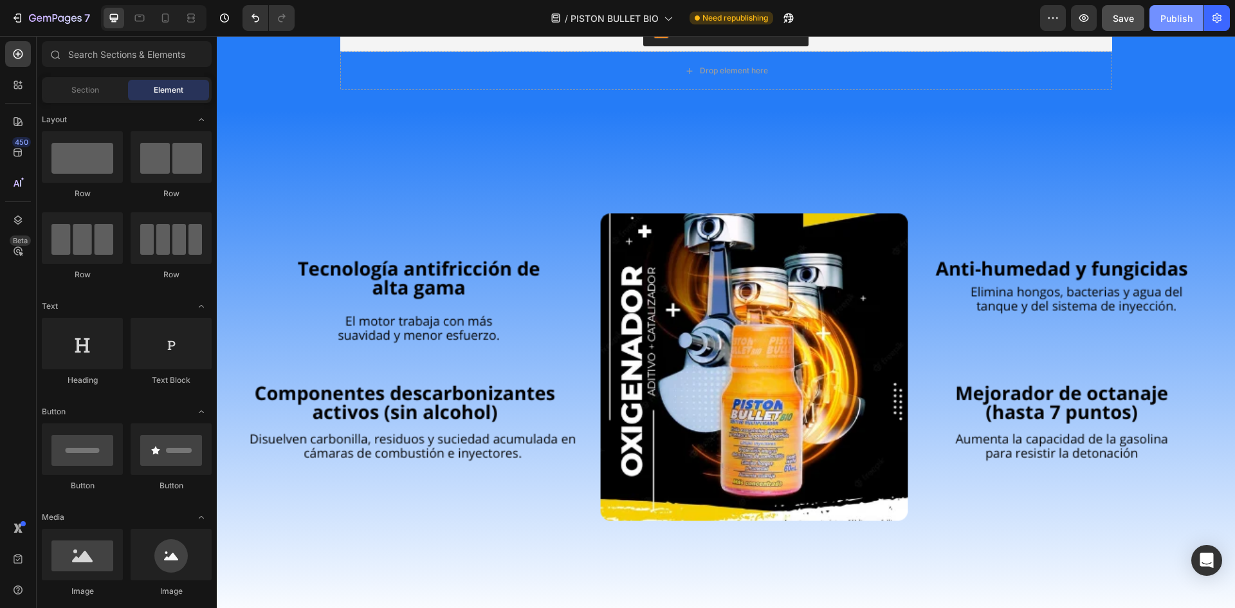
click at [1185, 19] on div "Publish" at bounding box center [1177, 19] width 32 height 14
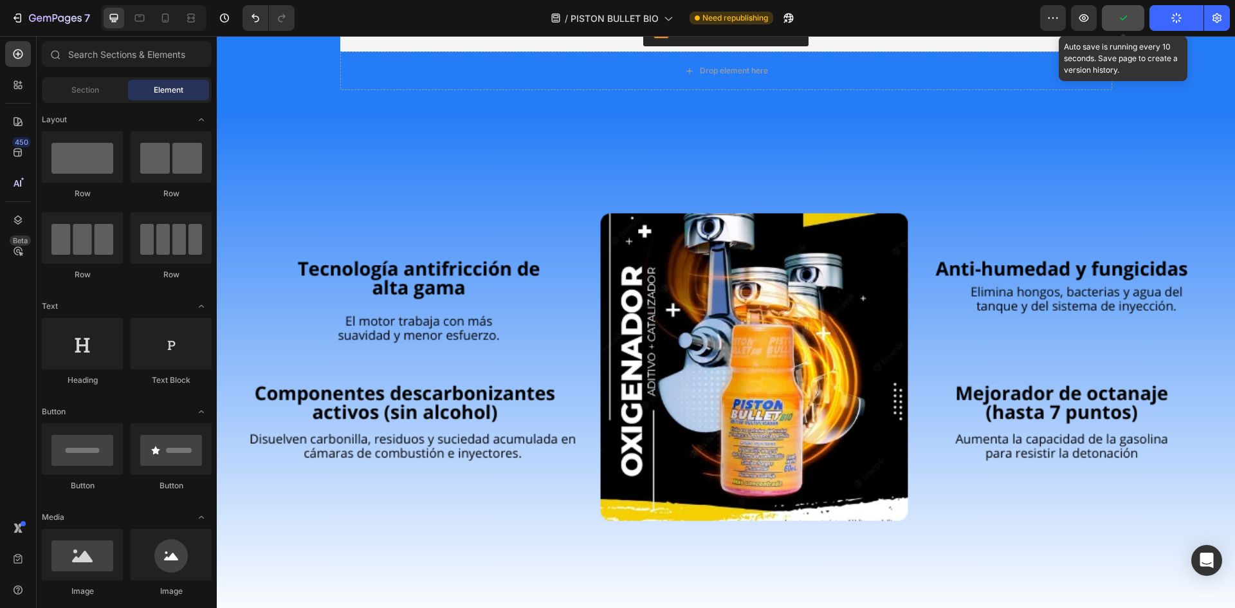
click at [1132, 20] on button "button" at bounding box center [1123, 18] width 42 height 26
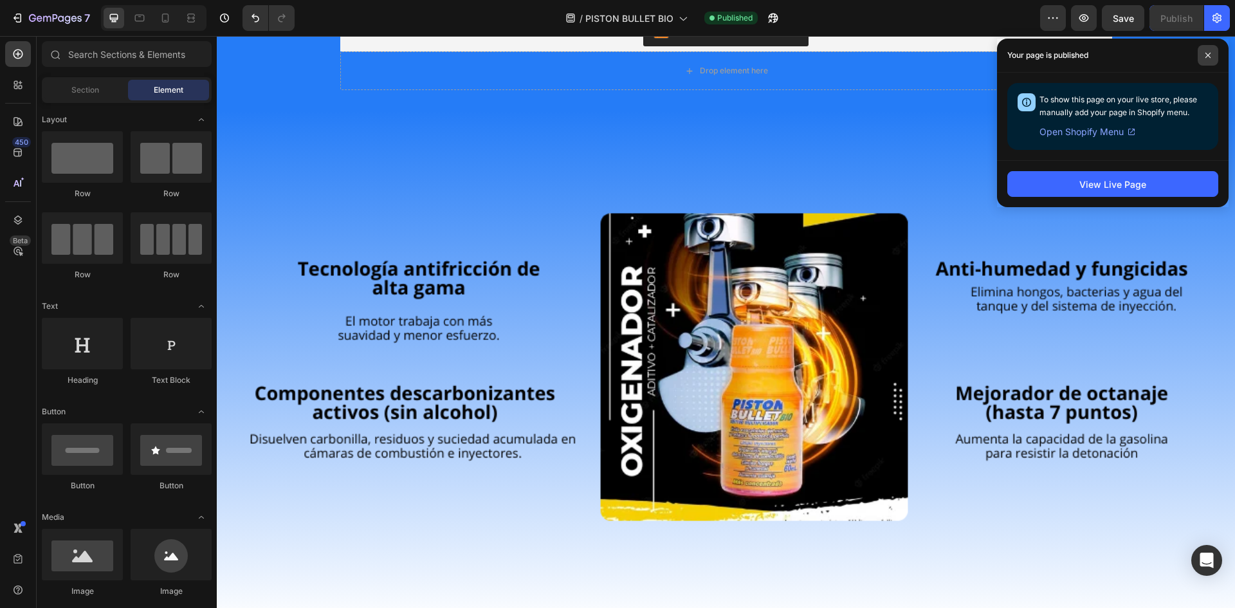
click at [1214, 53] on span at bounding box center [1208, 55] width 21 height 21
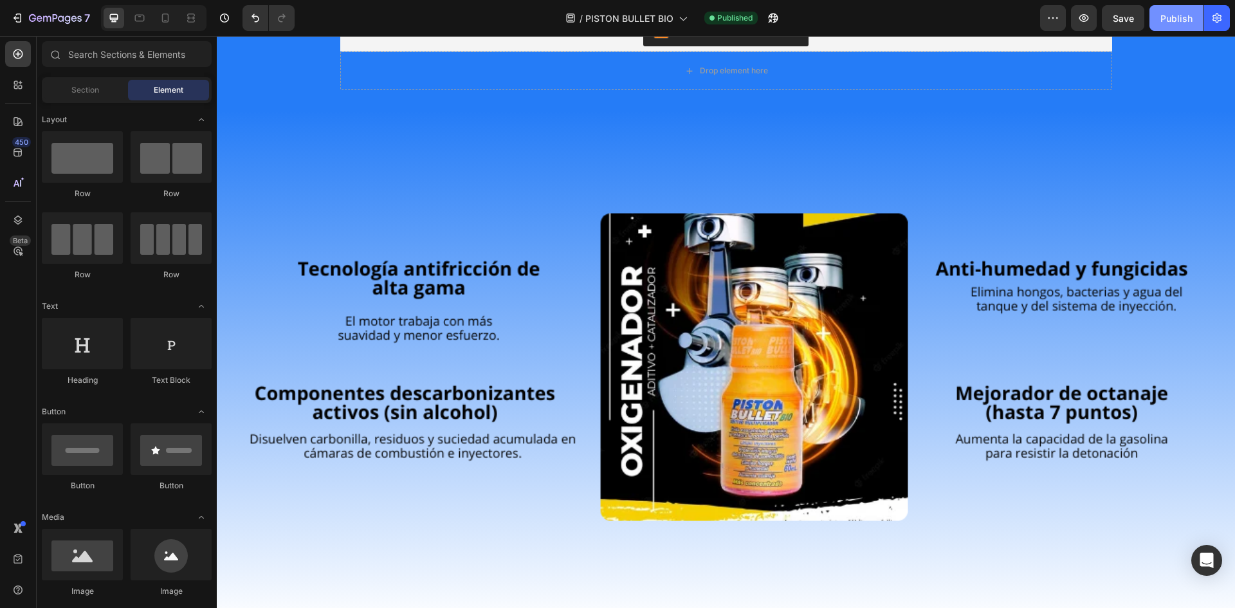
click at [1165, 16] on div "Publish" at bounding box center [1177, 19] width 32 height 14
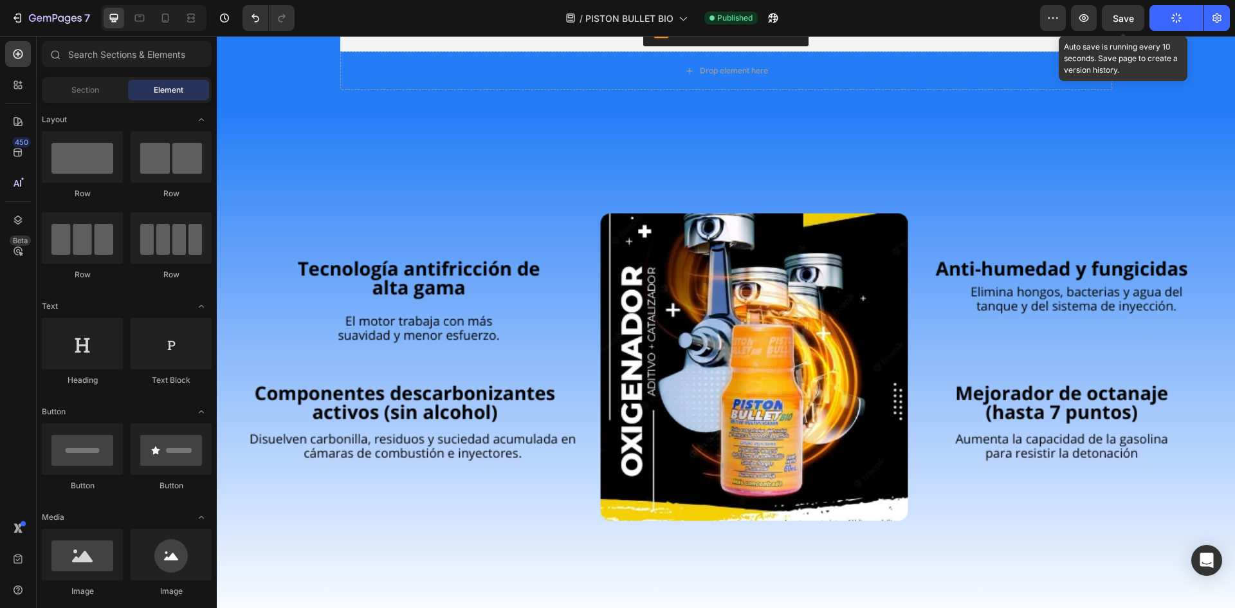
click at [1130, 16] on span "Save" at bounding box center [1123, 18] width 21 height 11
